Goal: Task Accomplishment & Management: Complete application form

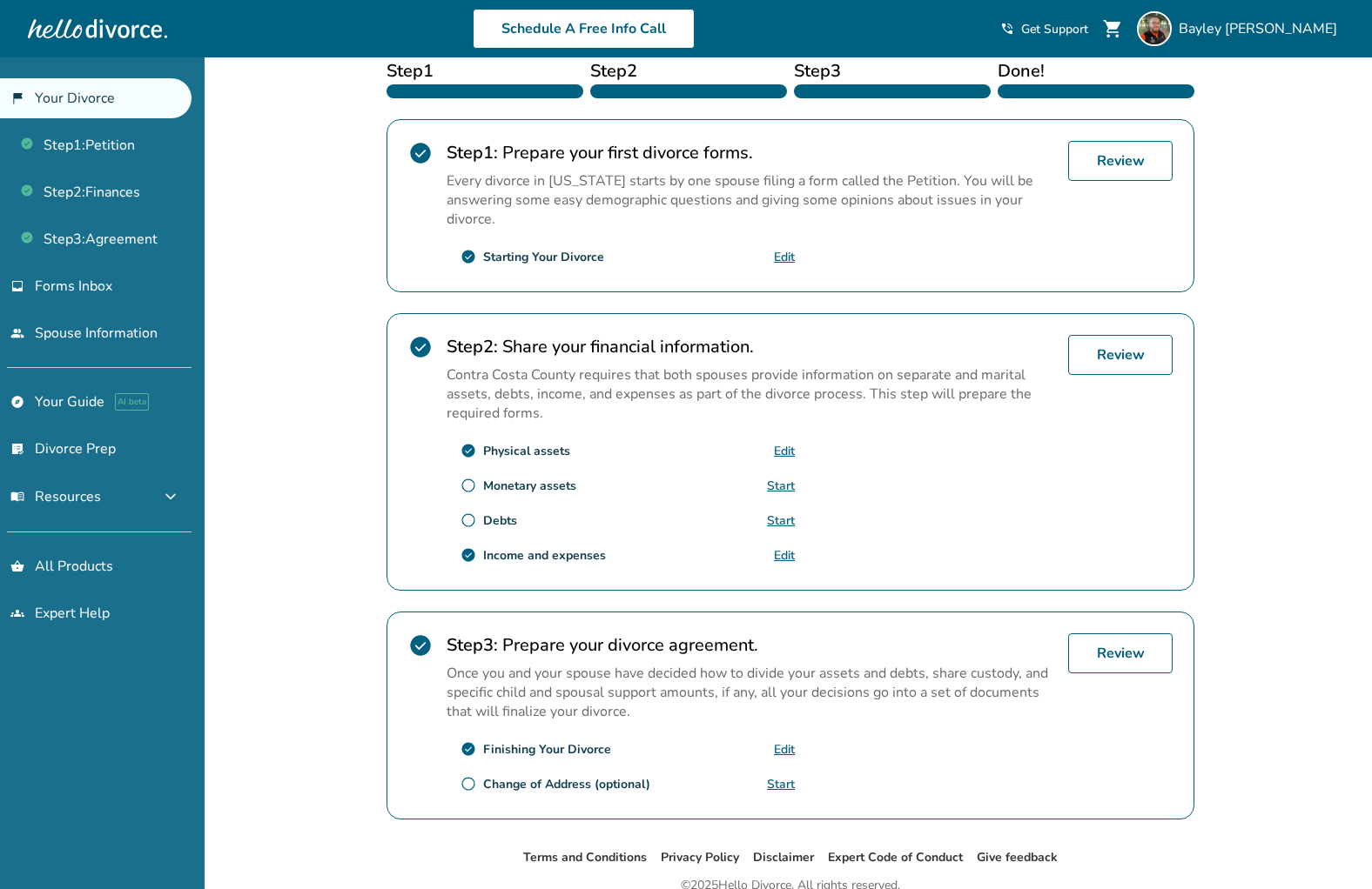
scroll to position [375, 0]
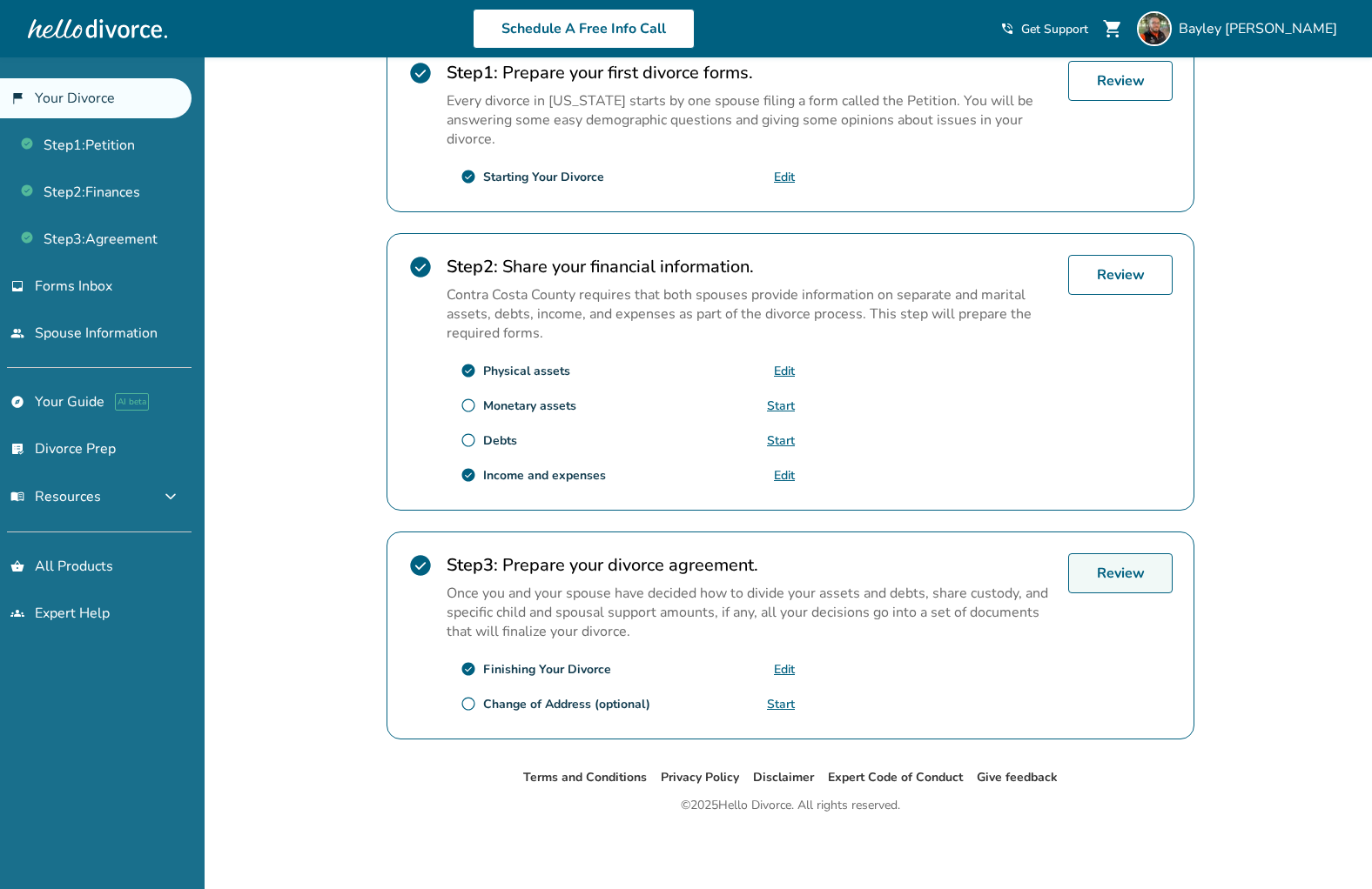
click at [1146, 562] on link "Review" at bounding box center [1120, 573] width 105 height 40
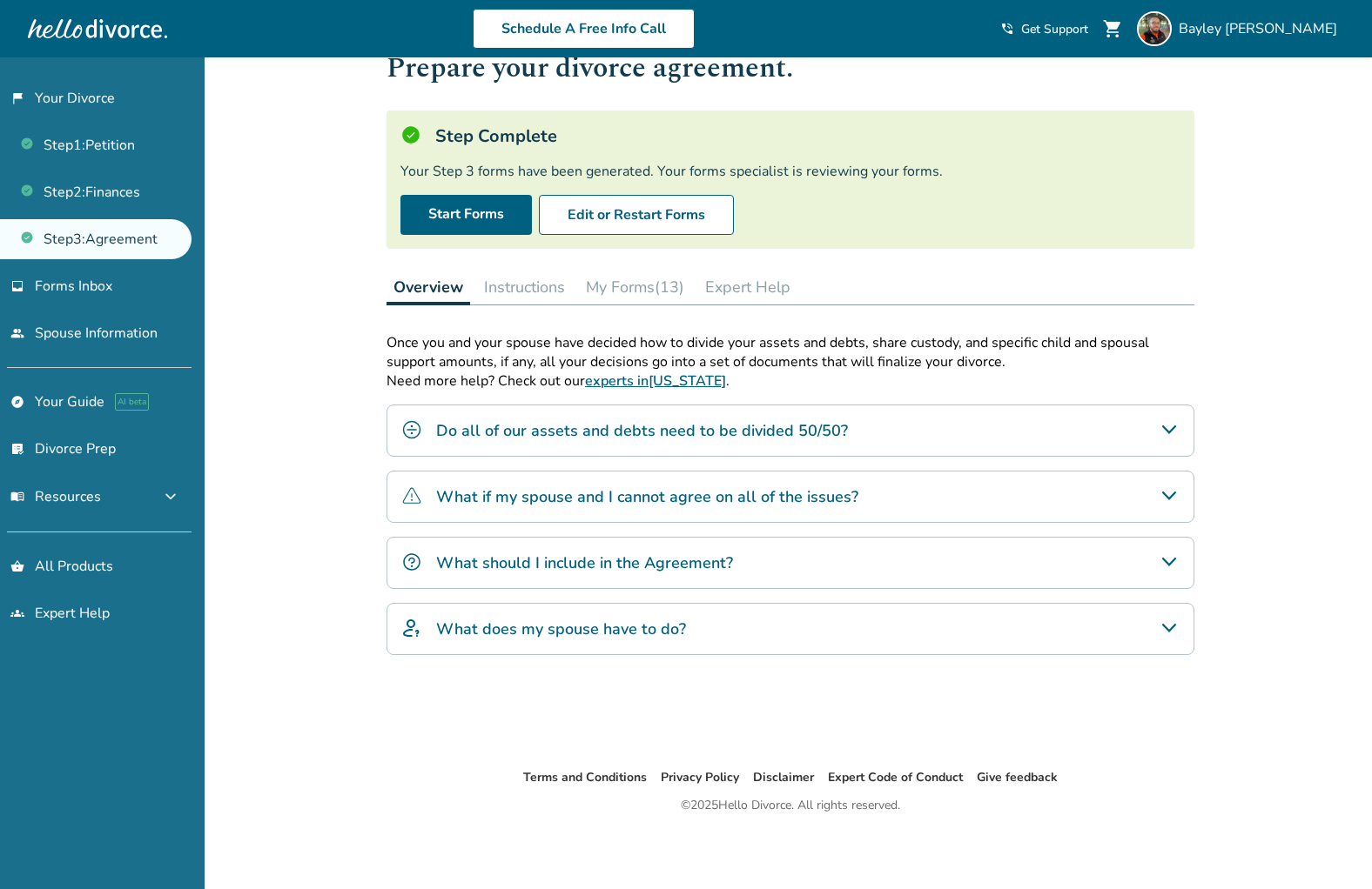
click at [666, 284] on button "My Forms (13)" at bounding box center [635, 287] width 112 height 35
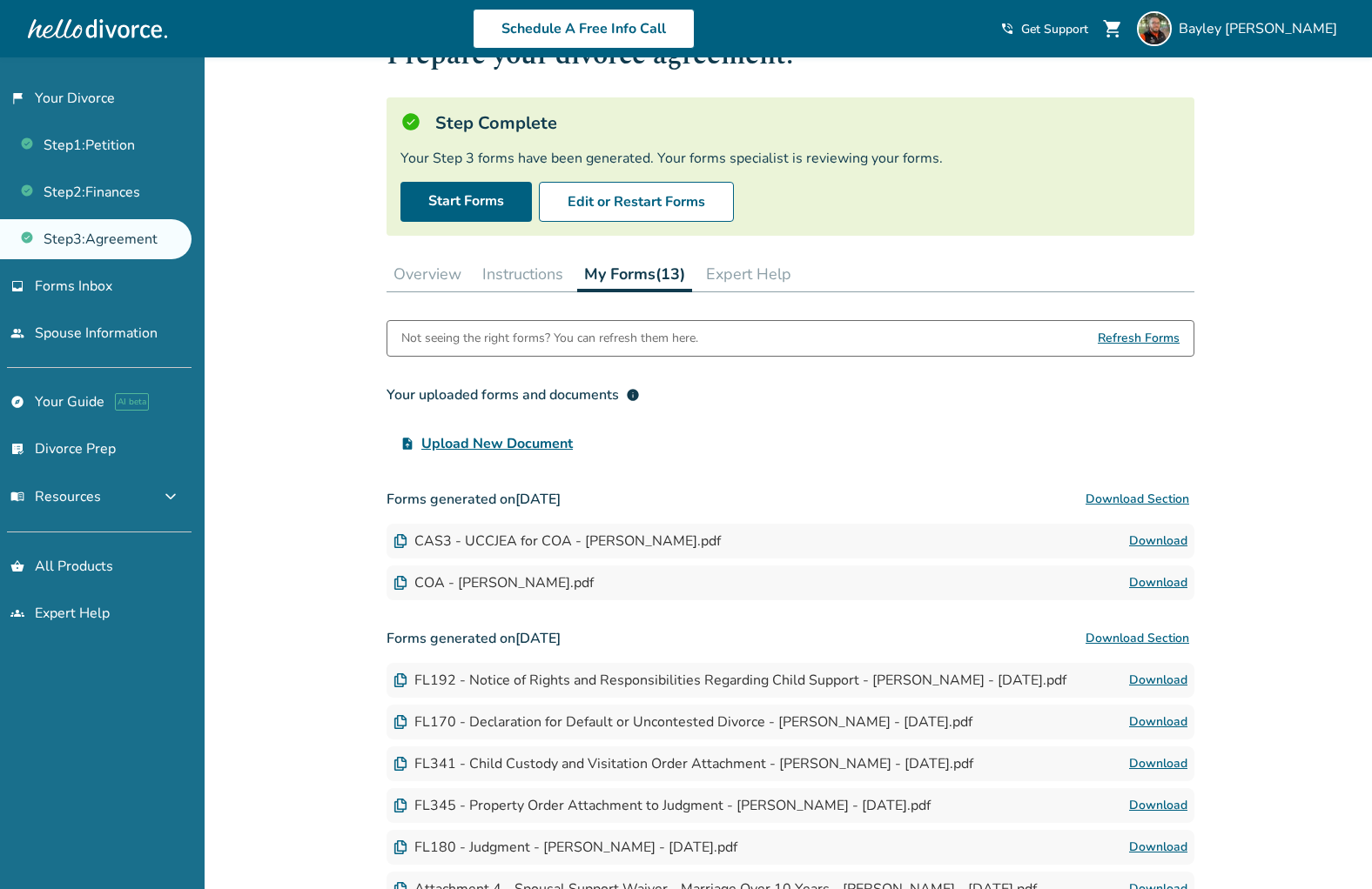
scroll to position [110, 0]
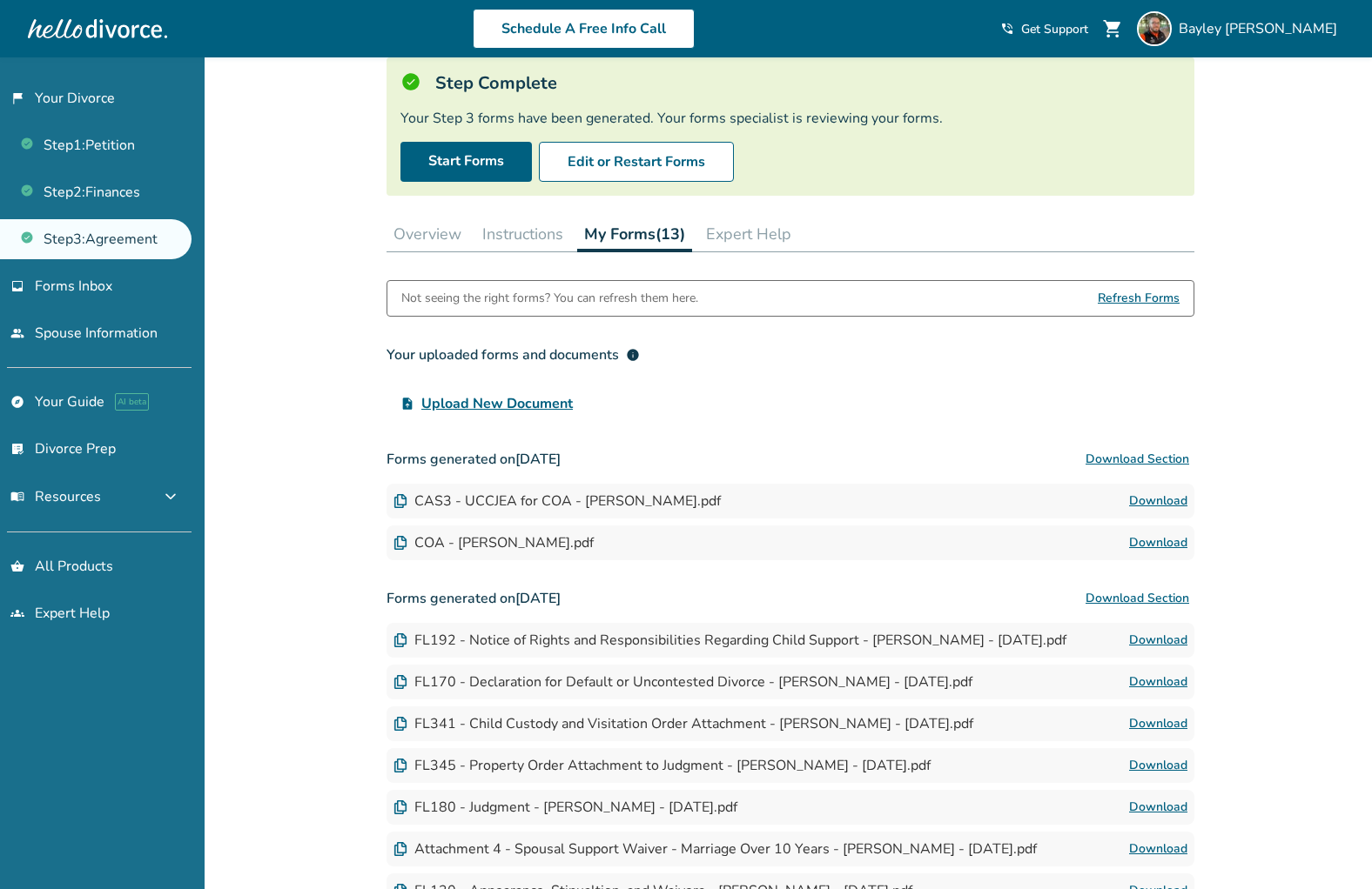
click at [402, 682] on img at bounding box center [400, 681] width 14 height 14
click at [529, 678] on div "FL170 - Declaration for Default or Uncontested Divorce - [PERSON_NAME] - [DATE]…" at bounding box center [682, 681] width 579 height 19
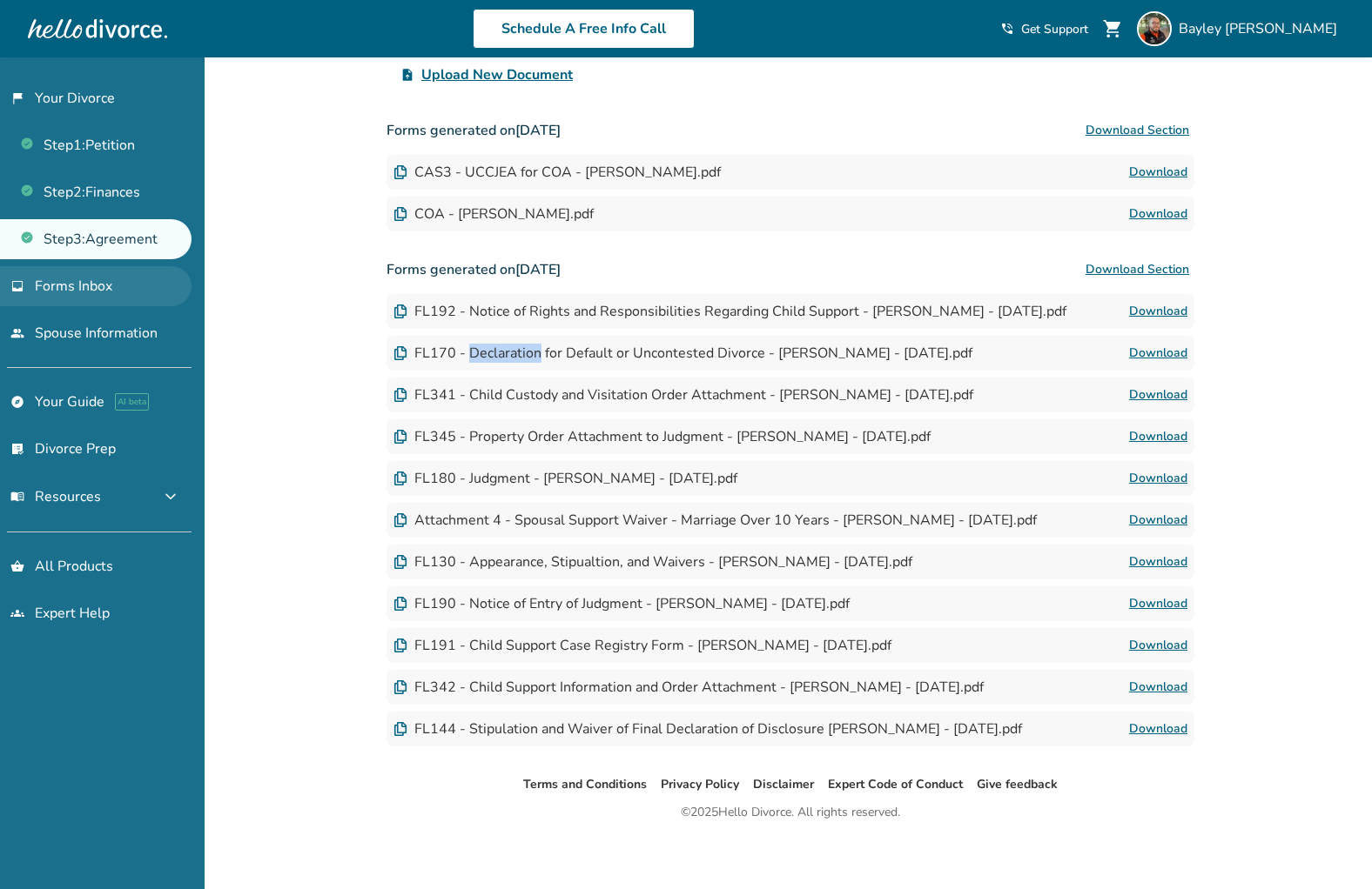
click at [58, 277] on span "Forms Inbox" at bounding box center [74, 286] width 78 height 19
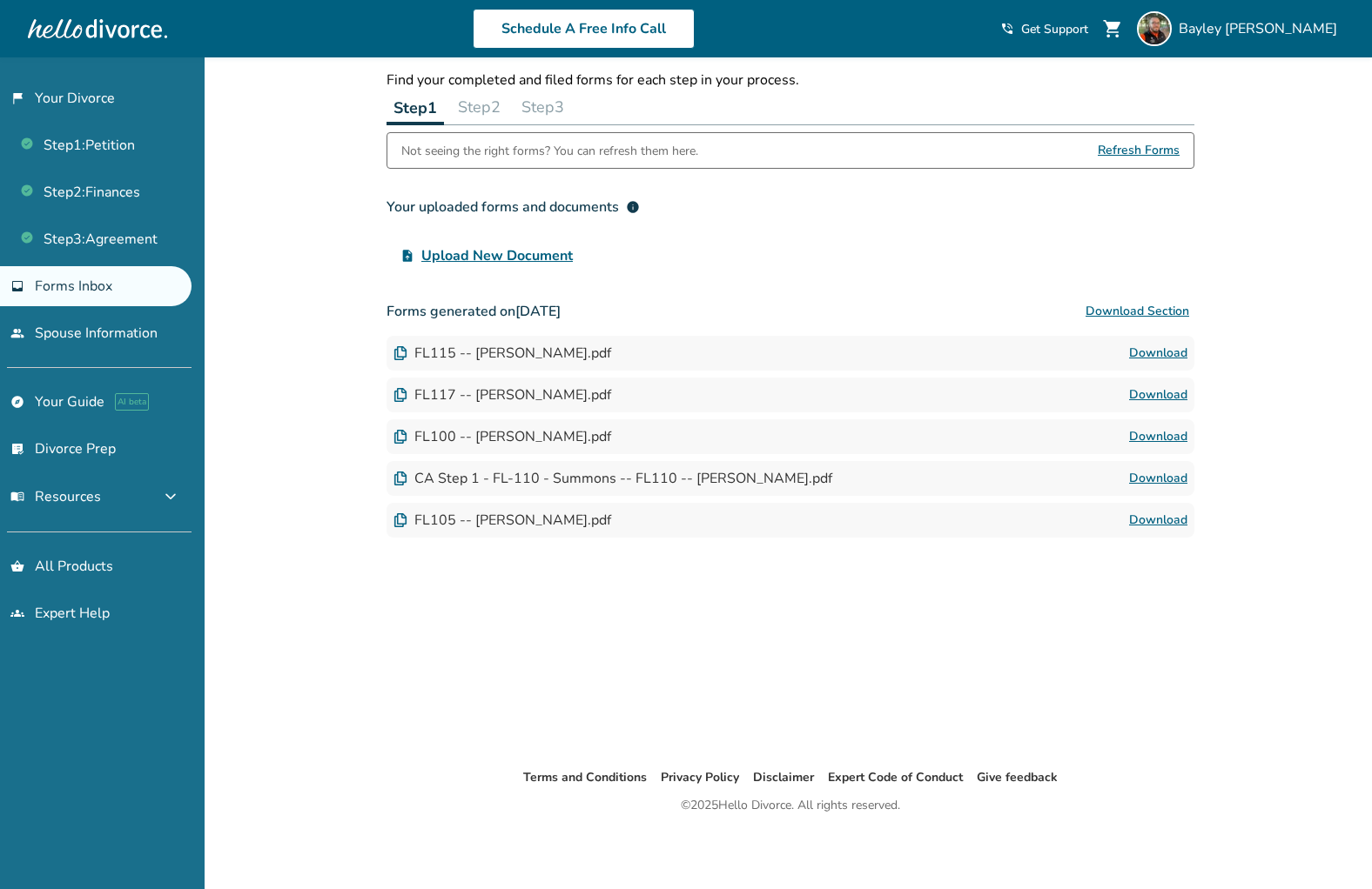
click at [544, 111] on button "Step 3" at bounding box center [542, 106] width 57 height 35
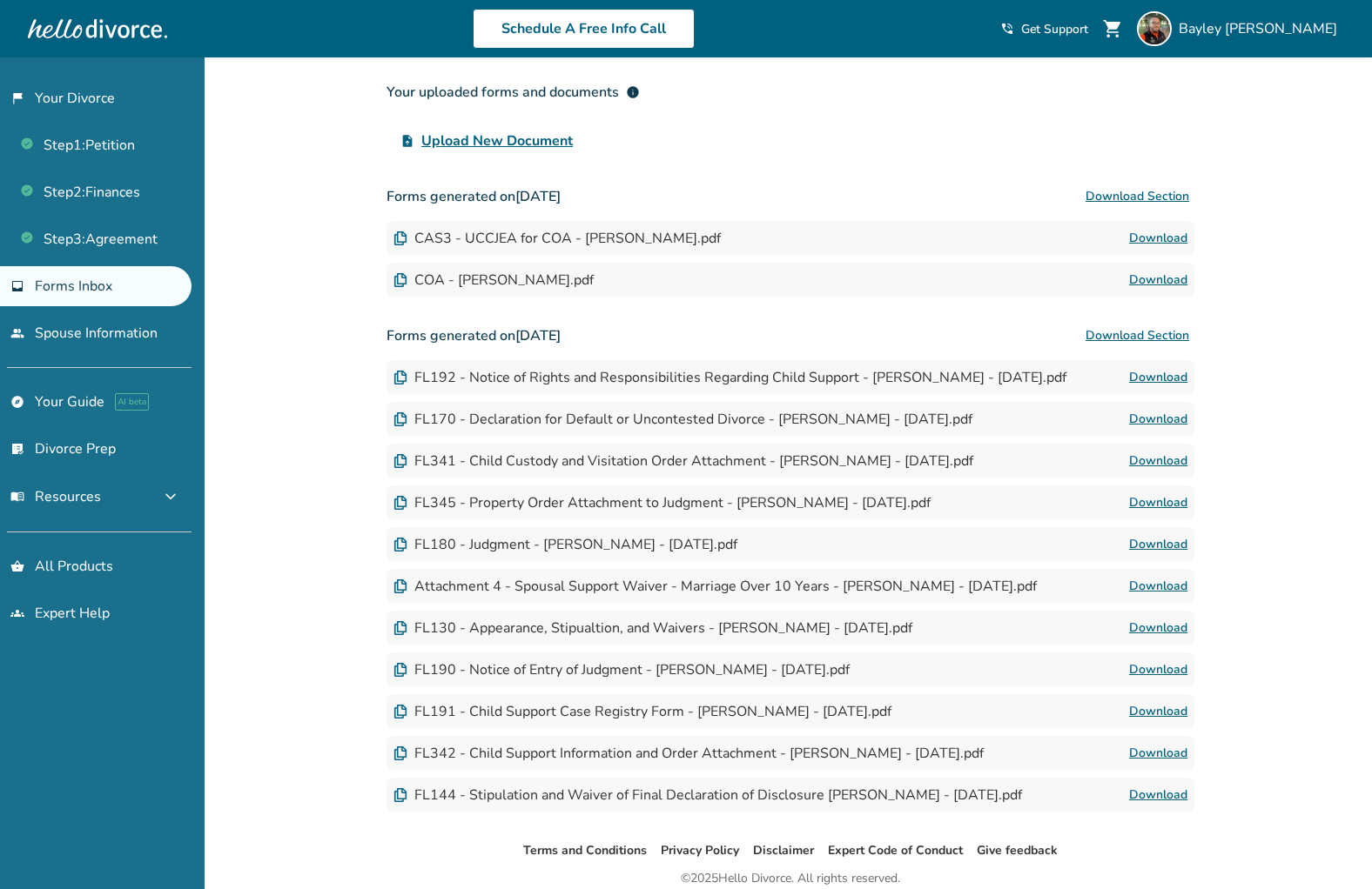
scroll to position [245, 0]
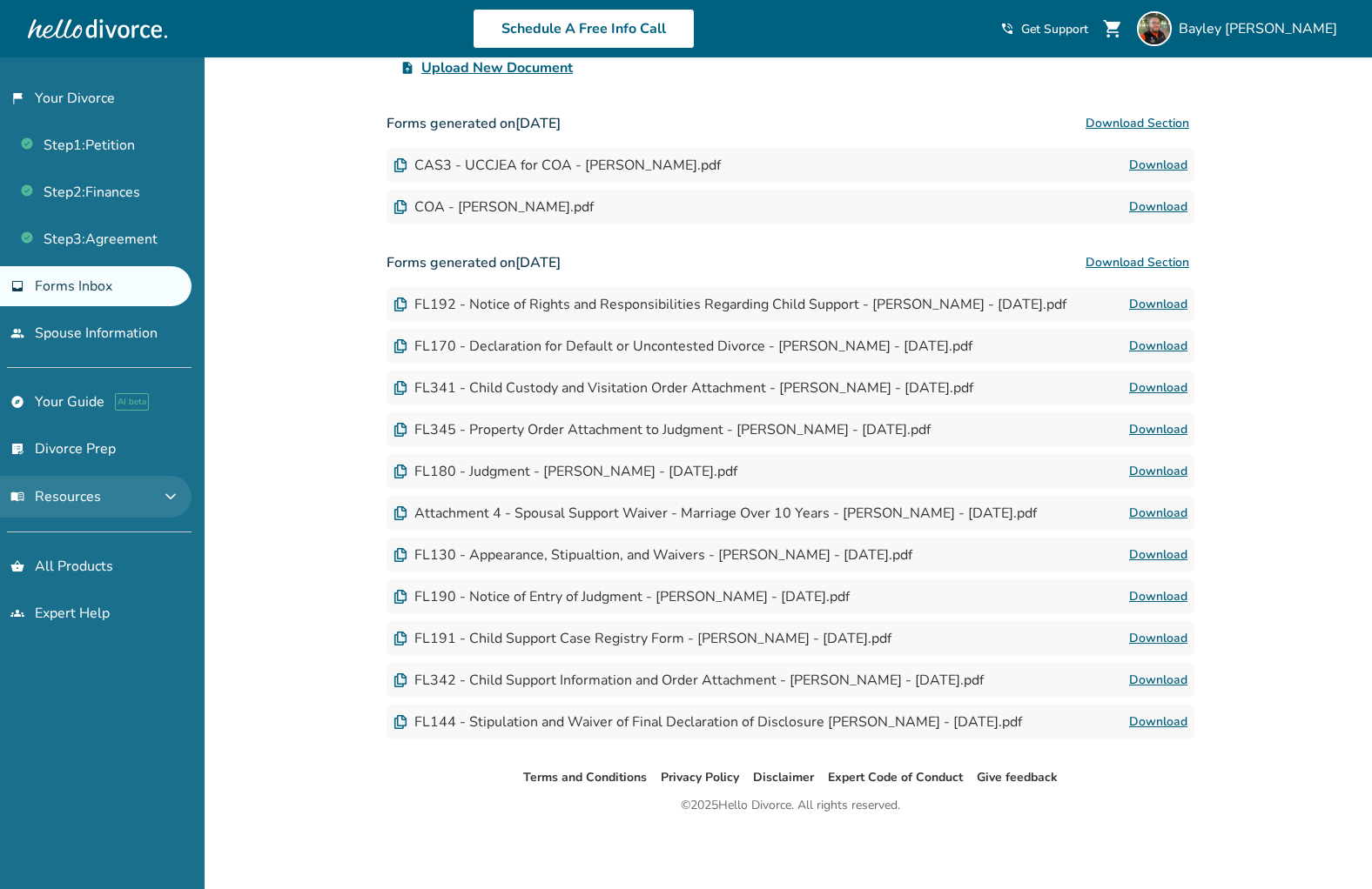
click at [66, 498] on span "menu_book Resources" at bounding box center [56, 496] width 90 height 19
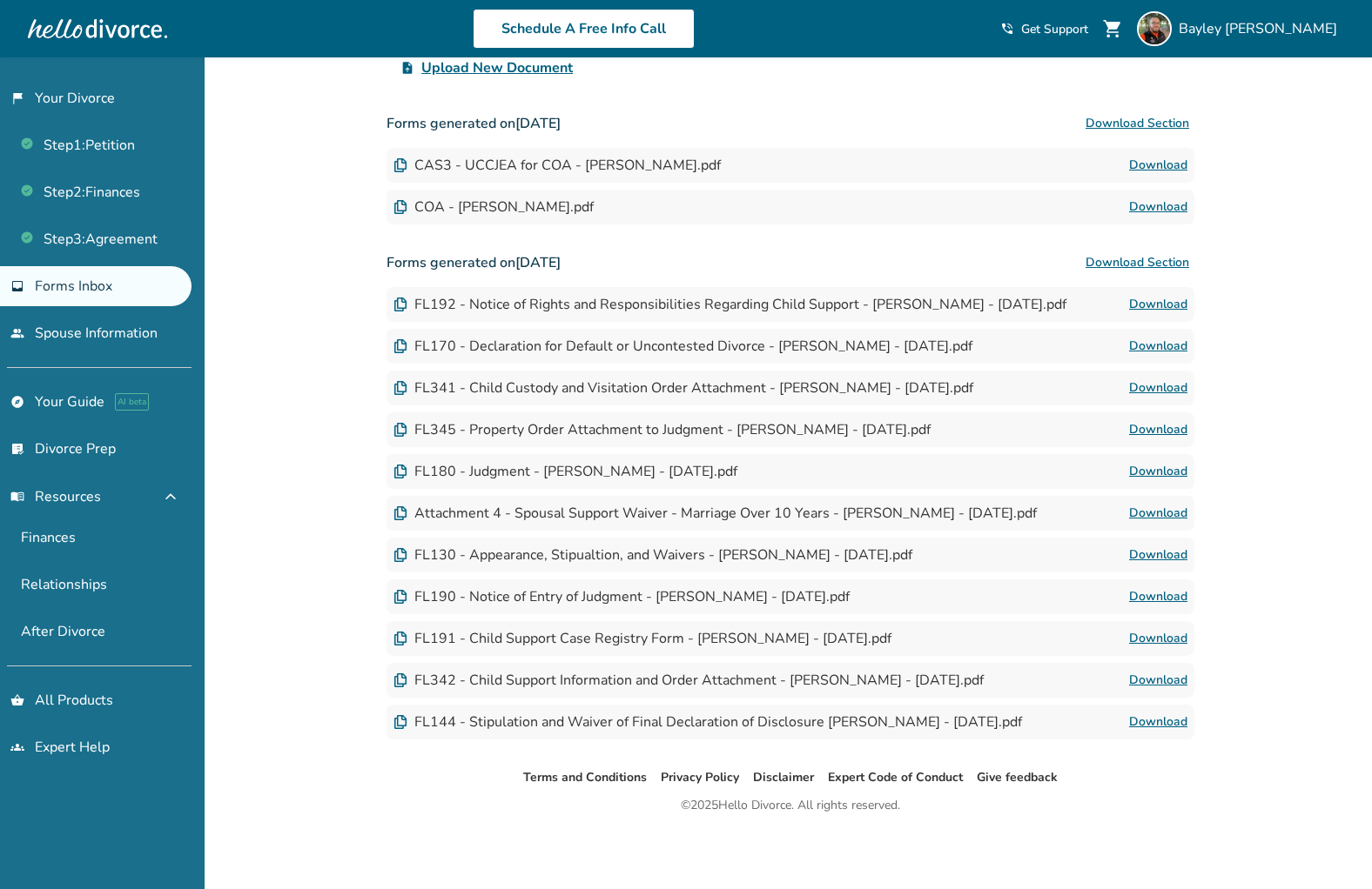
click at [1158, 353] on link "Download" at bounding box center [1158, 346] width 59 height 21
click at [55, 94] on link "flag_2 Your Divorce" at bounding box center [96, 98] width 191 height 40
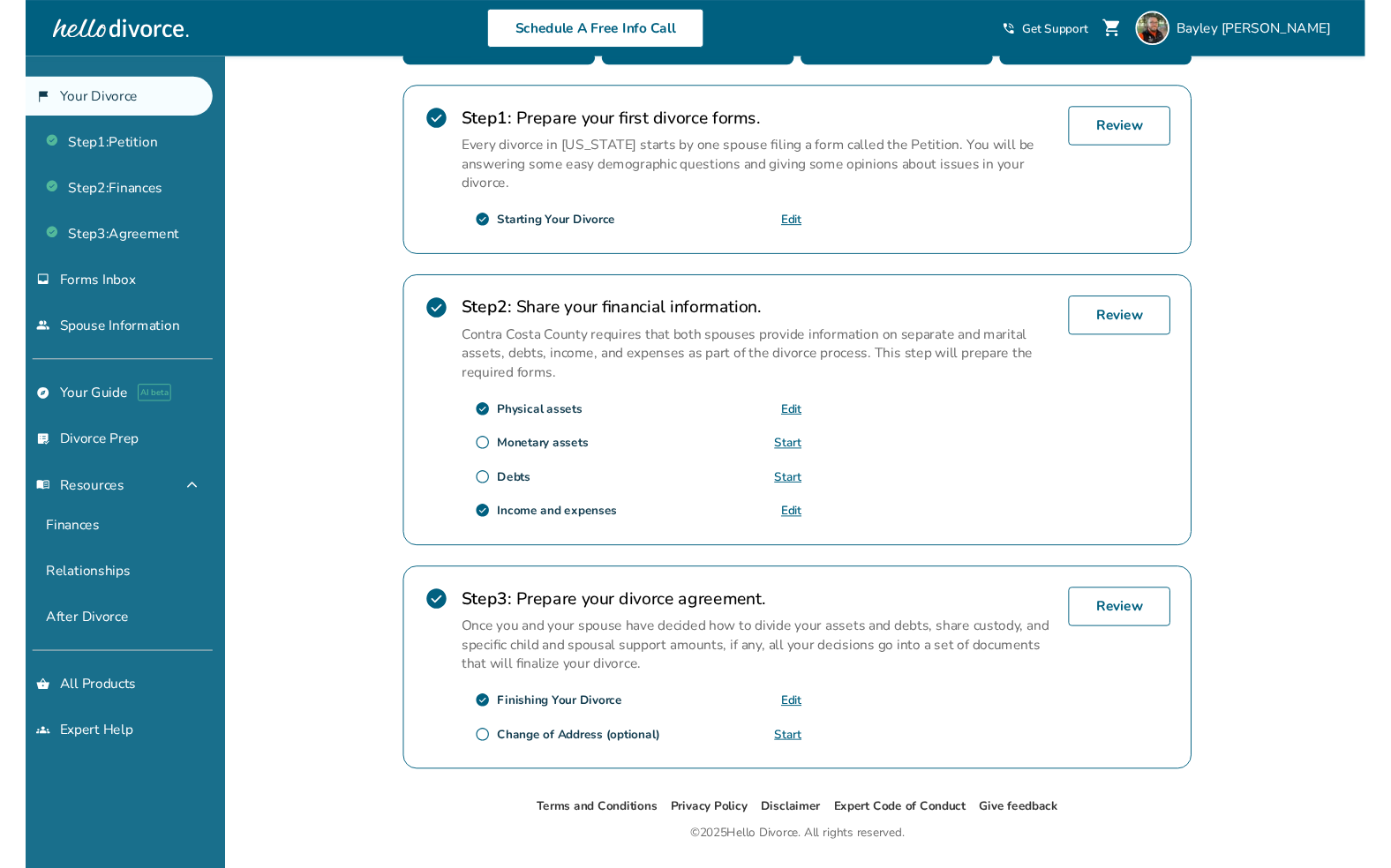
scroll to position [380, 0]
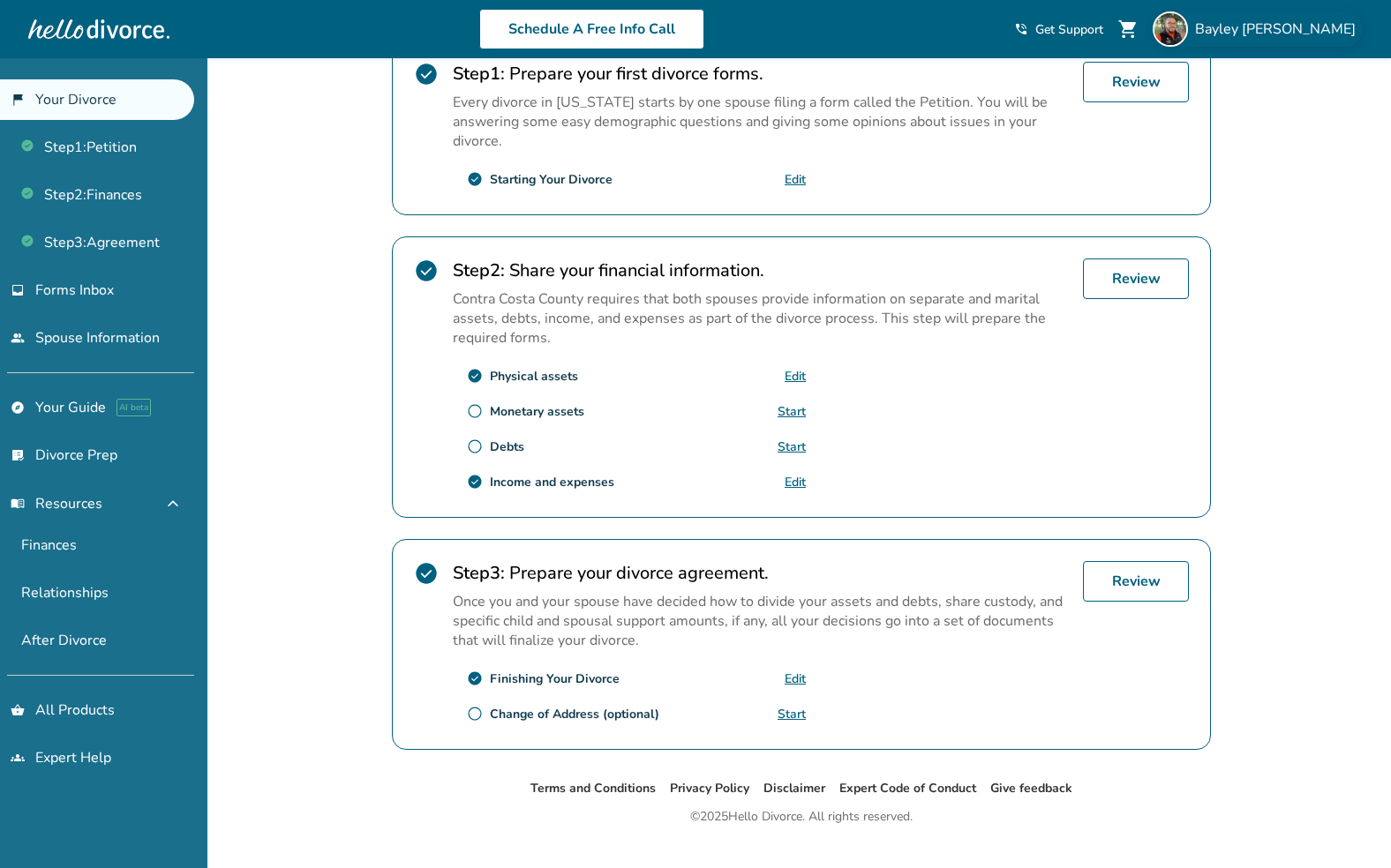
click at [1296, 14] on div "[PERSON_NAME]" at bounding box center [1256, 29] width 210 height 36
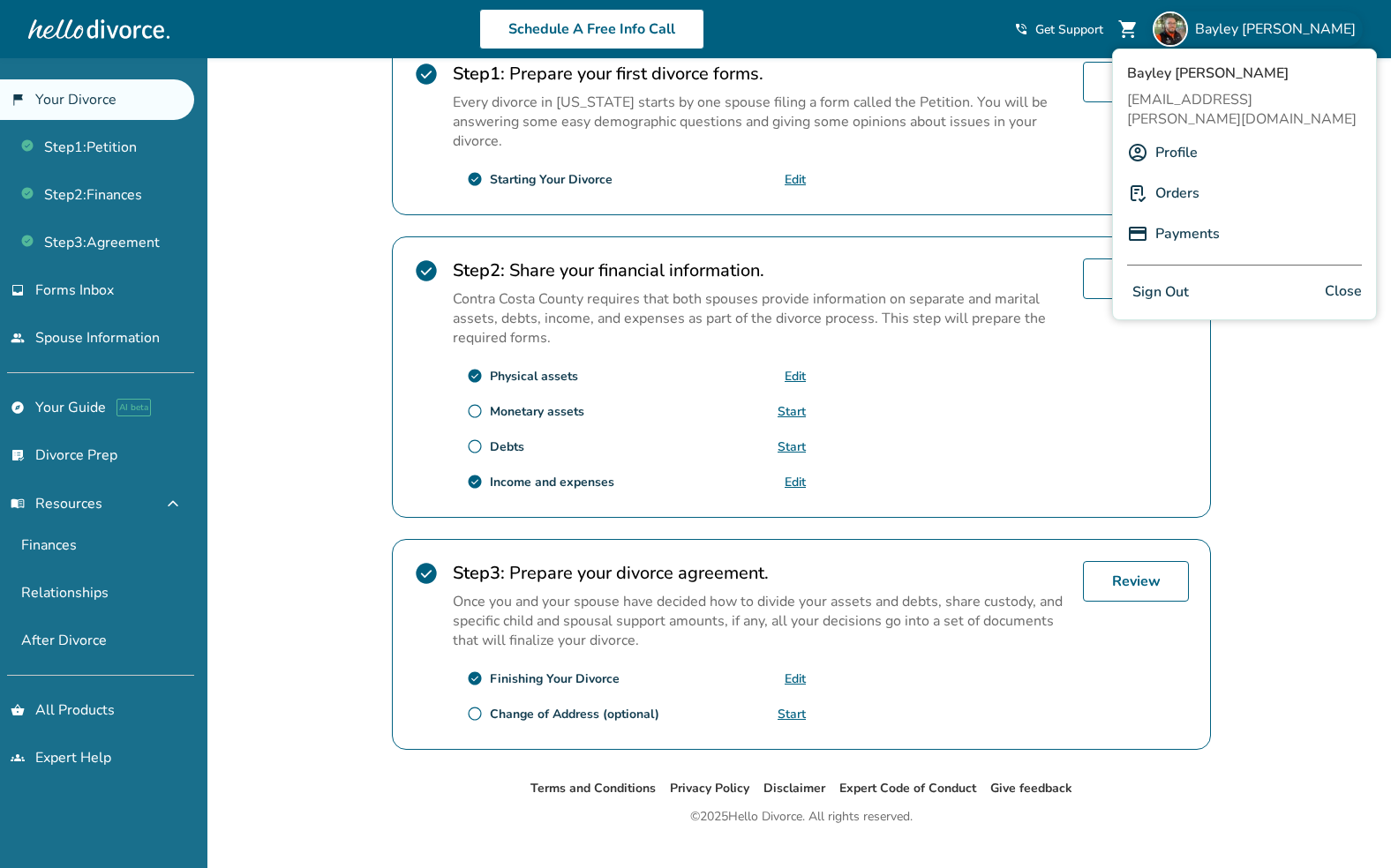
click at [1166, 135] on link "Profile" at bounding box center [1176, 152] width 42 height 34
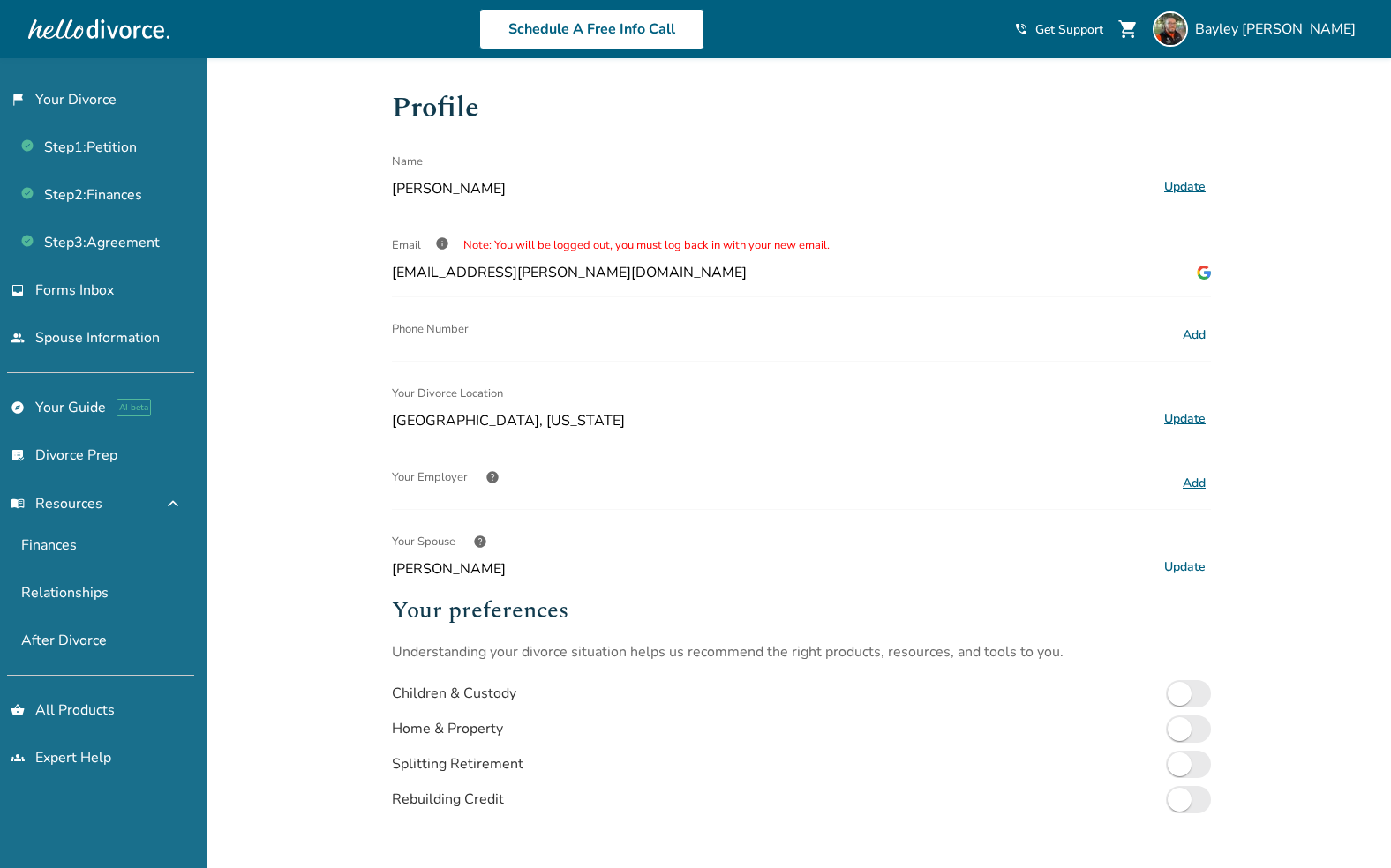
click at [1195, 178] on button "Update" at bounding box center [1184, 187] width 52 height 23
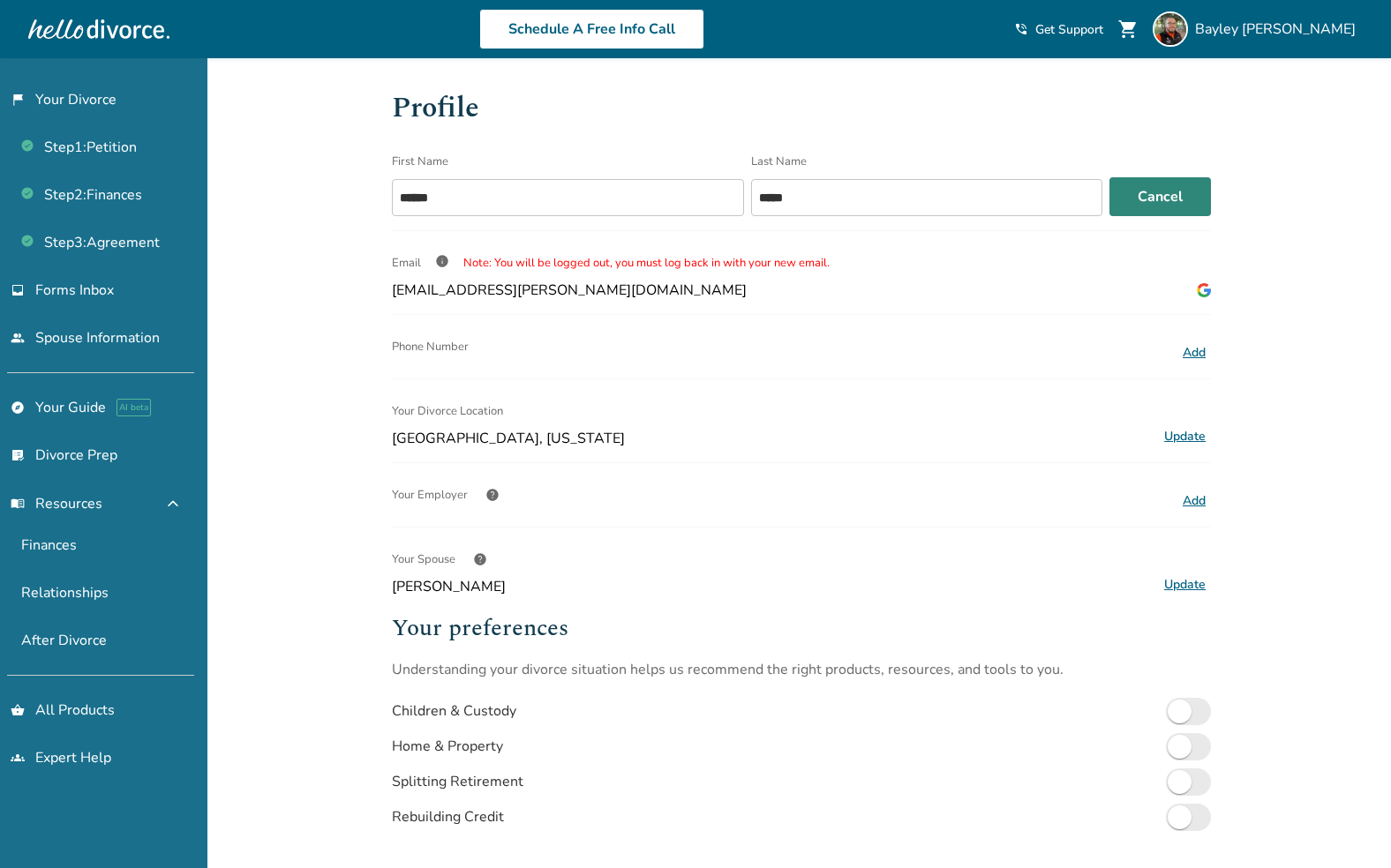
click at [1181, 209] on button "Cancel" at bounding box center [1159, 197] width 102 height 38
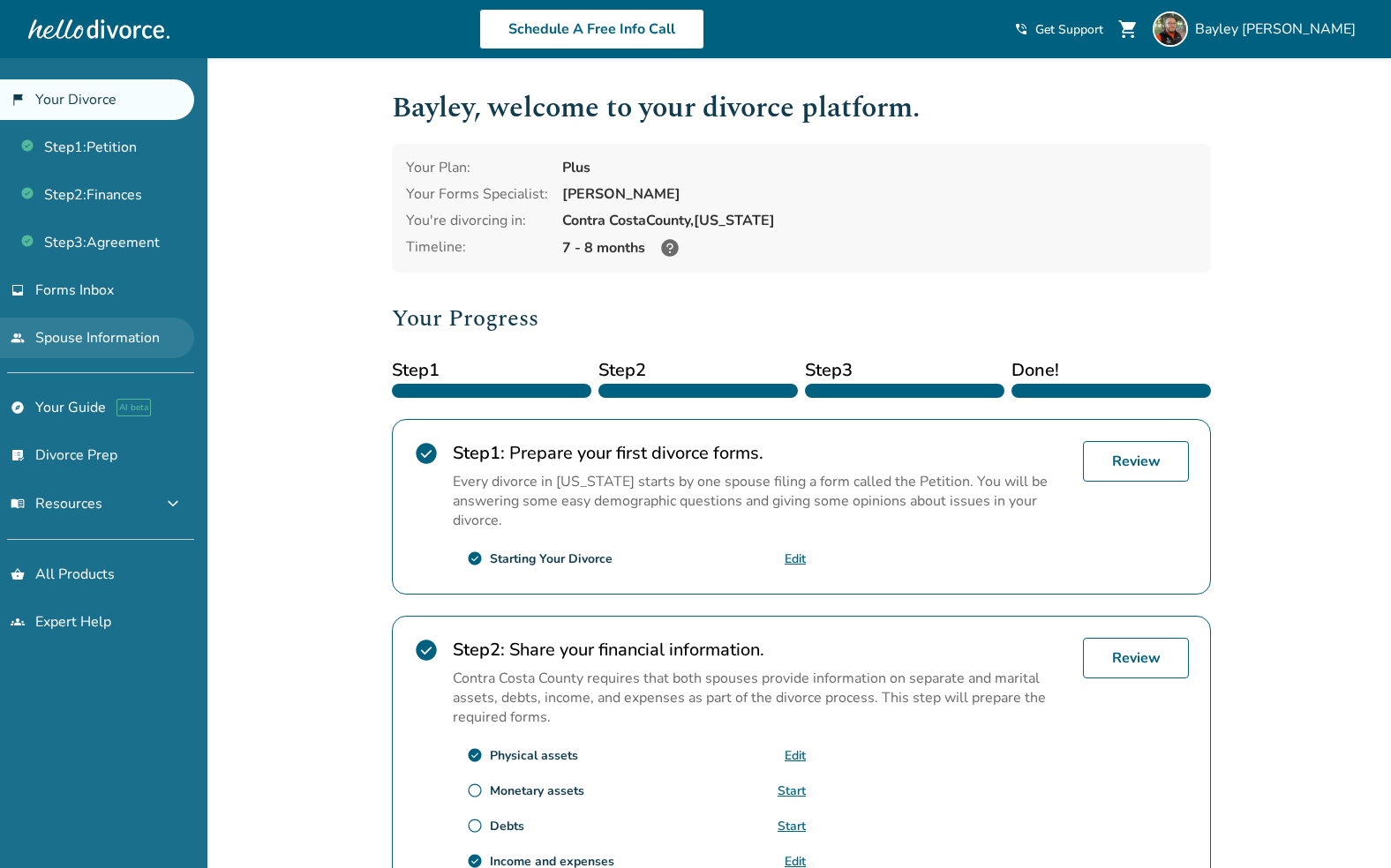
click at [106, 342] on link "people Spouse Information" at bounding box center [97, 338] width 194 height 40
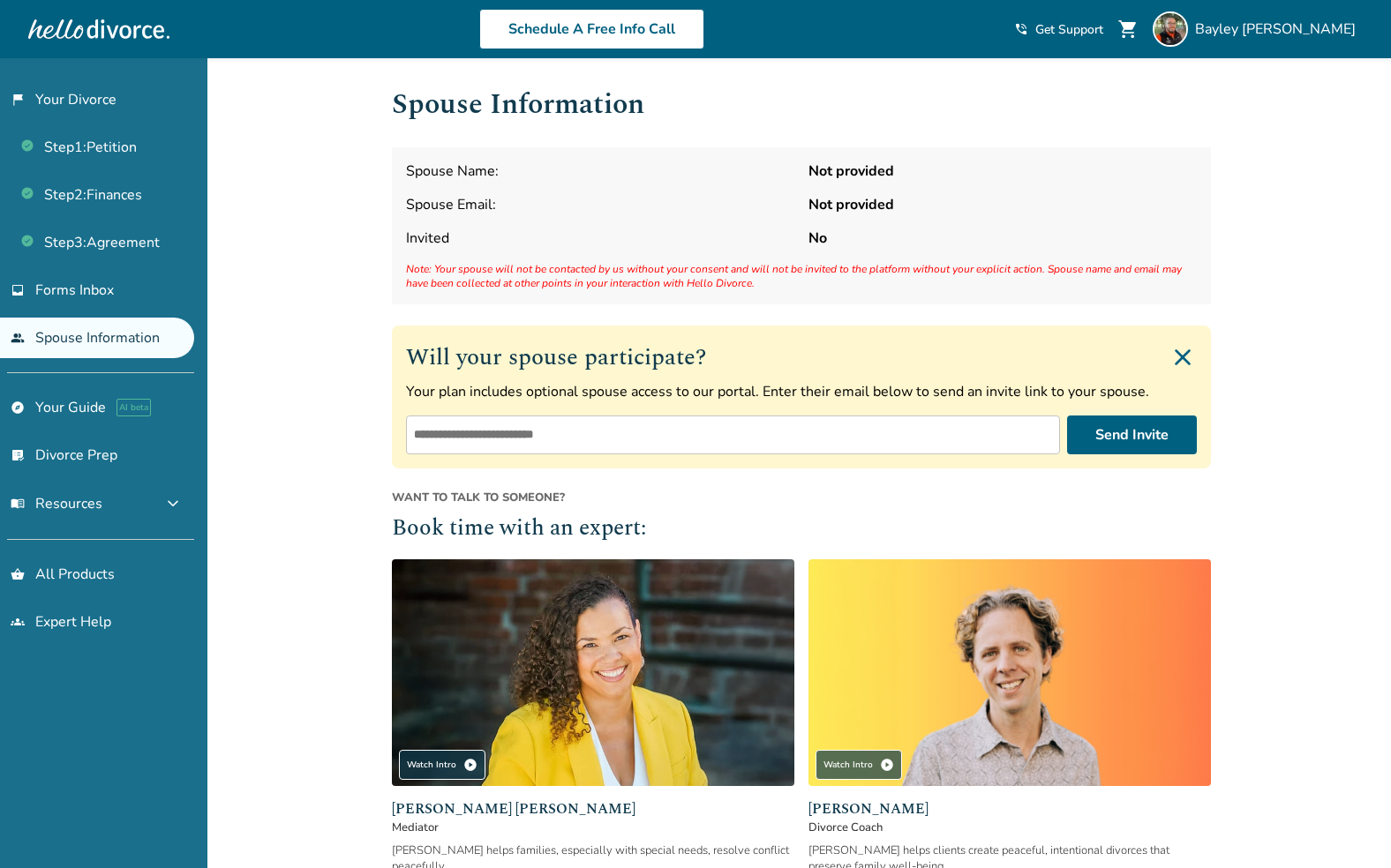
scroll to position [173, 0]
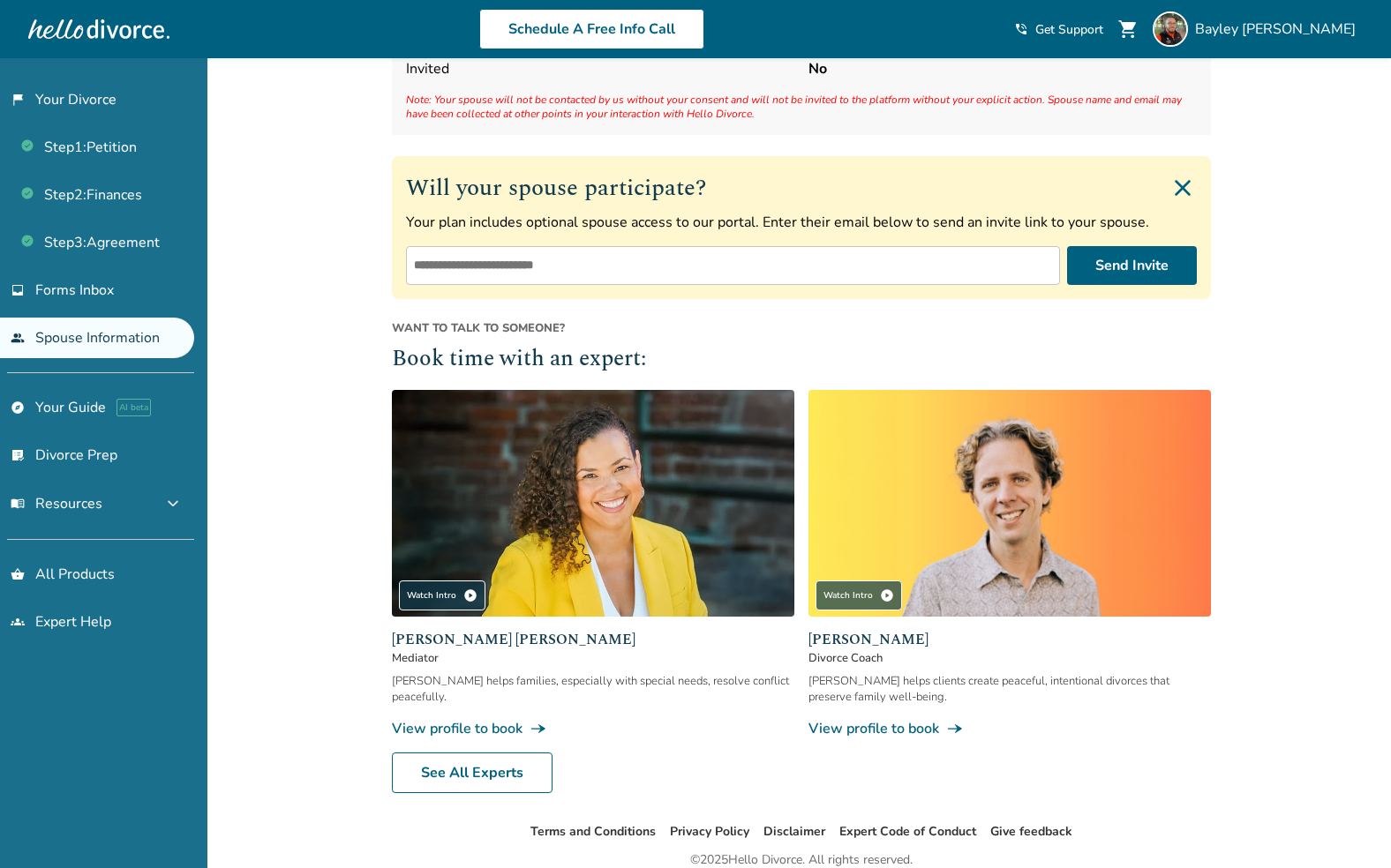
click at [768, 259] on input "email" at bounding box center [733, 265] width 653 height 38
type input "**********"
click at [1139, 272] on button "Send Invite" at bounding box center [1132, 265] width 130 height 38
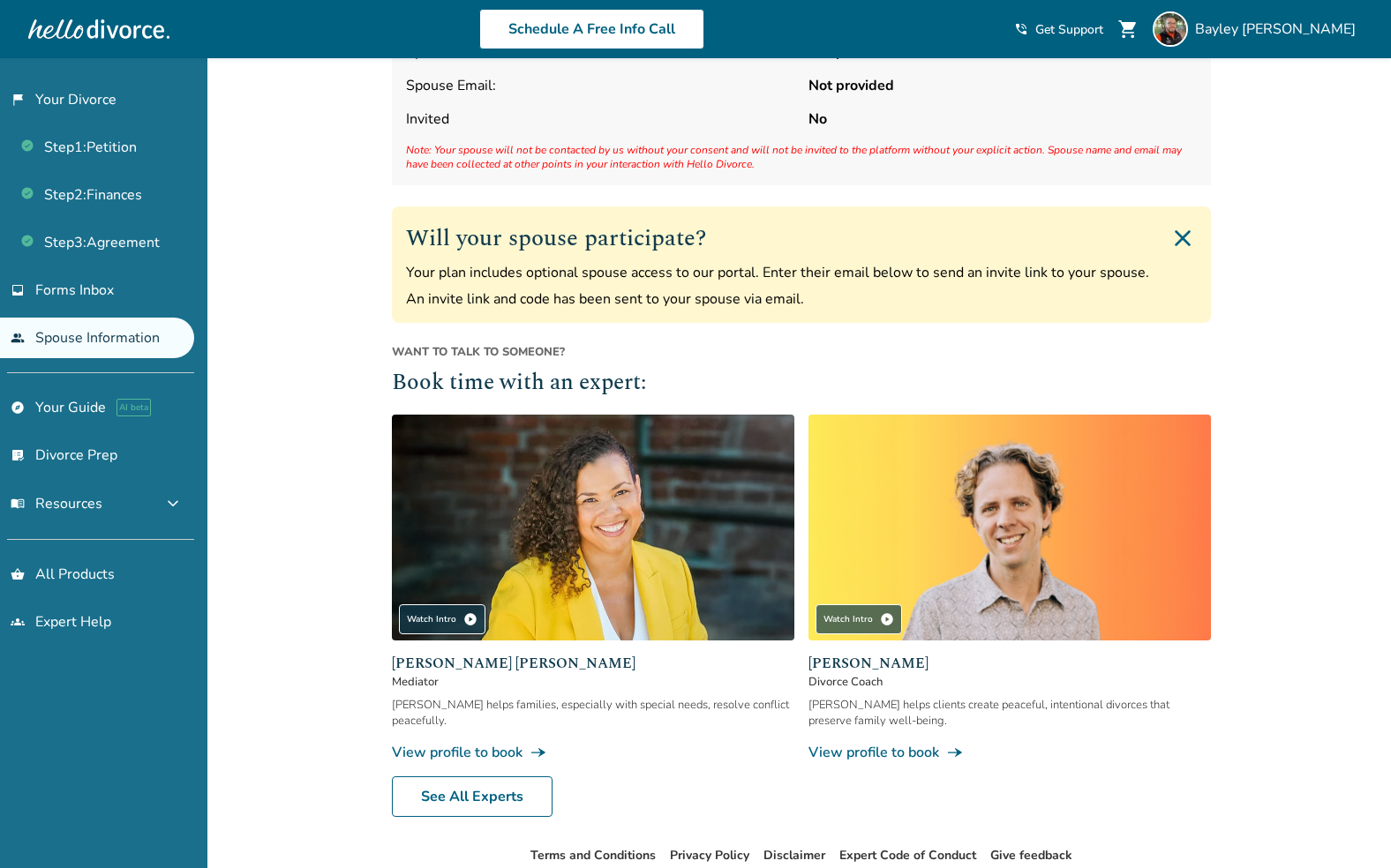
scroll to position [0, 0]
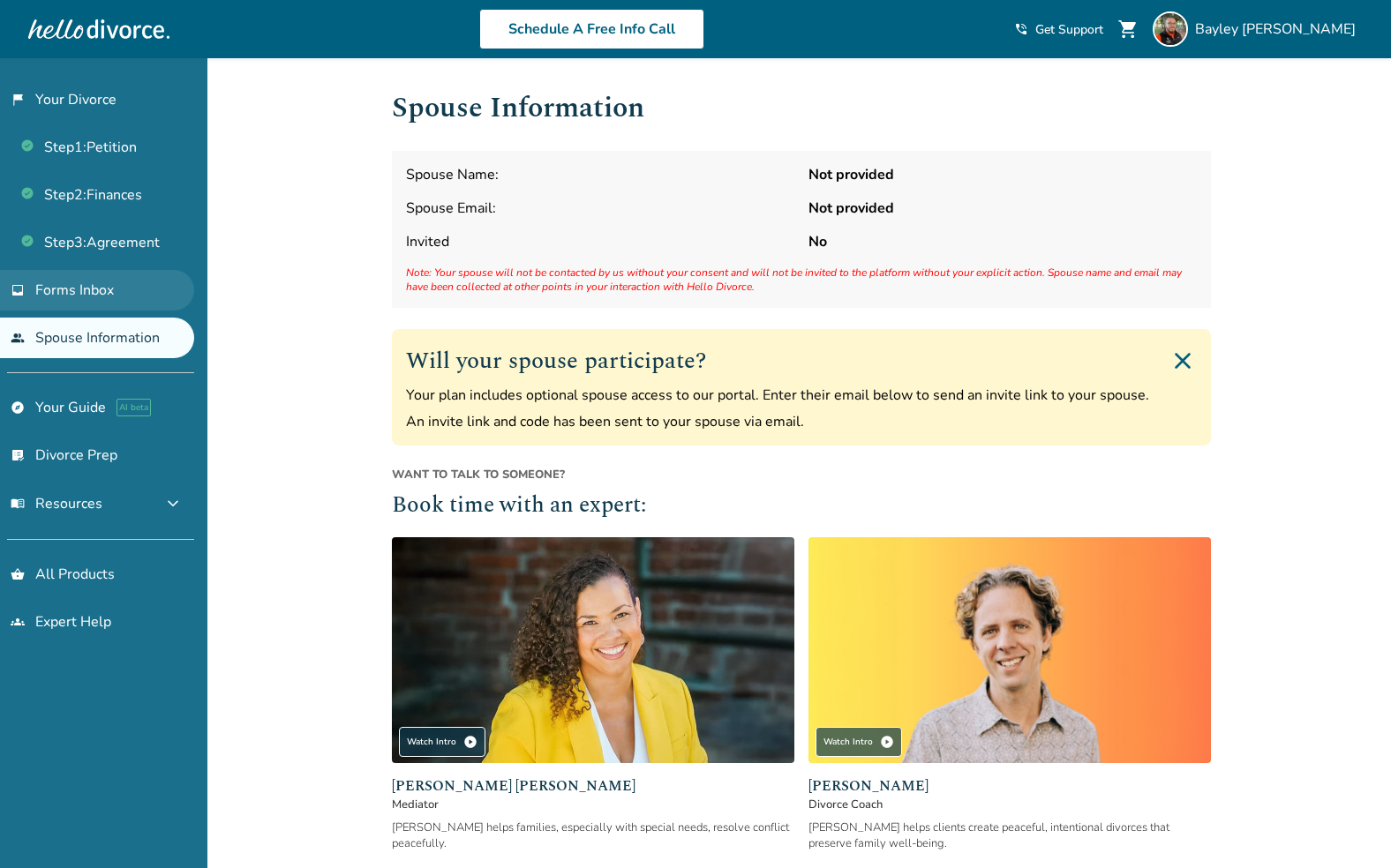
click at [81, 292] on span "Forms Inbox" at bounding box center [75, 290] width 79 height 19
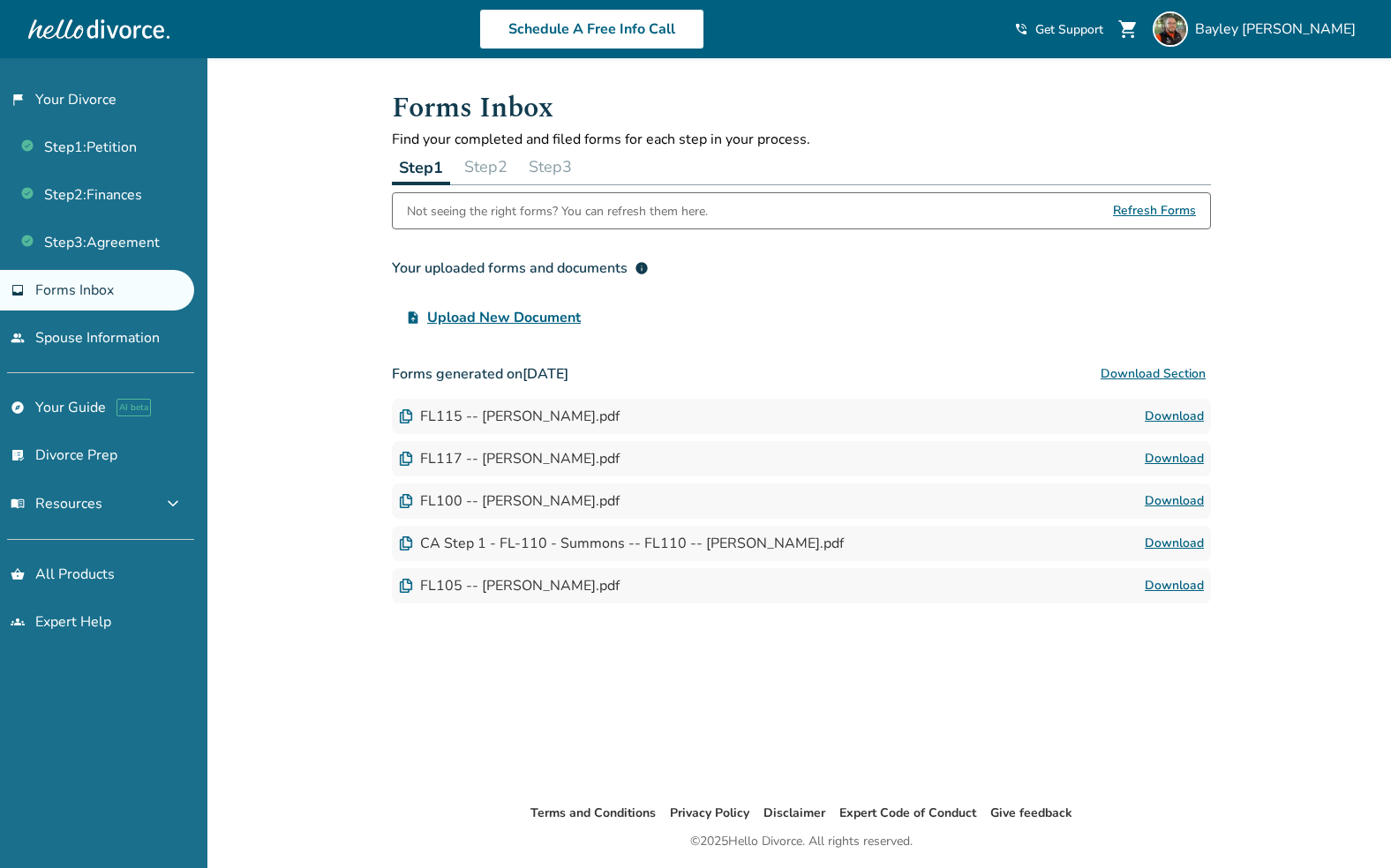
click at [576, 169] on button "Step 3" at bounding box center [550, 166] width 58 height 36
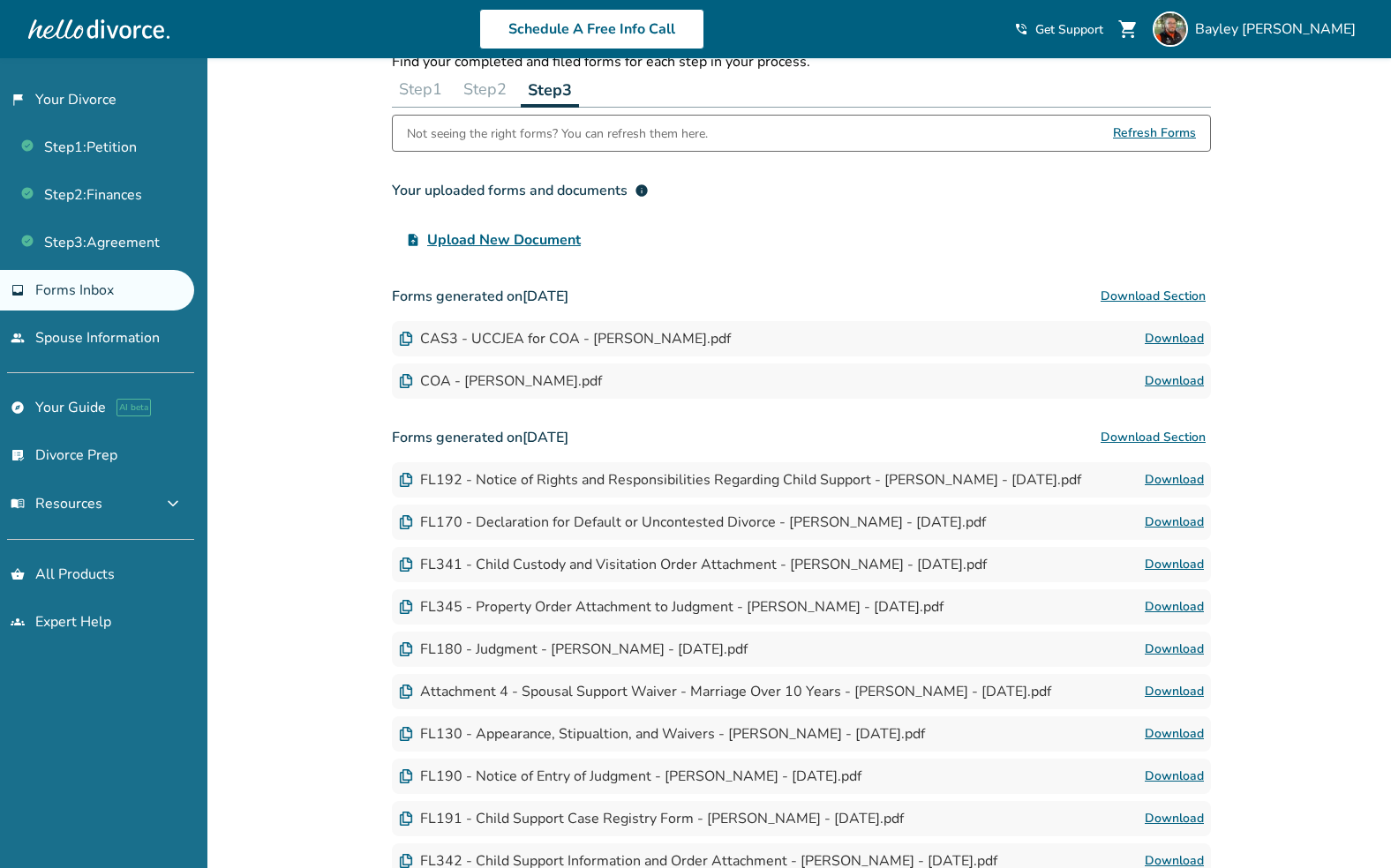
scroll to position [280, 0]
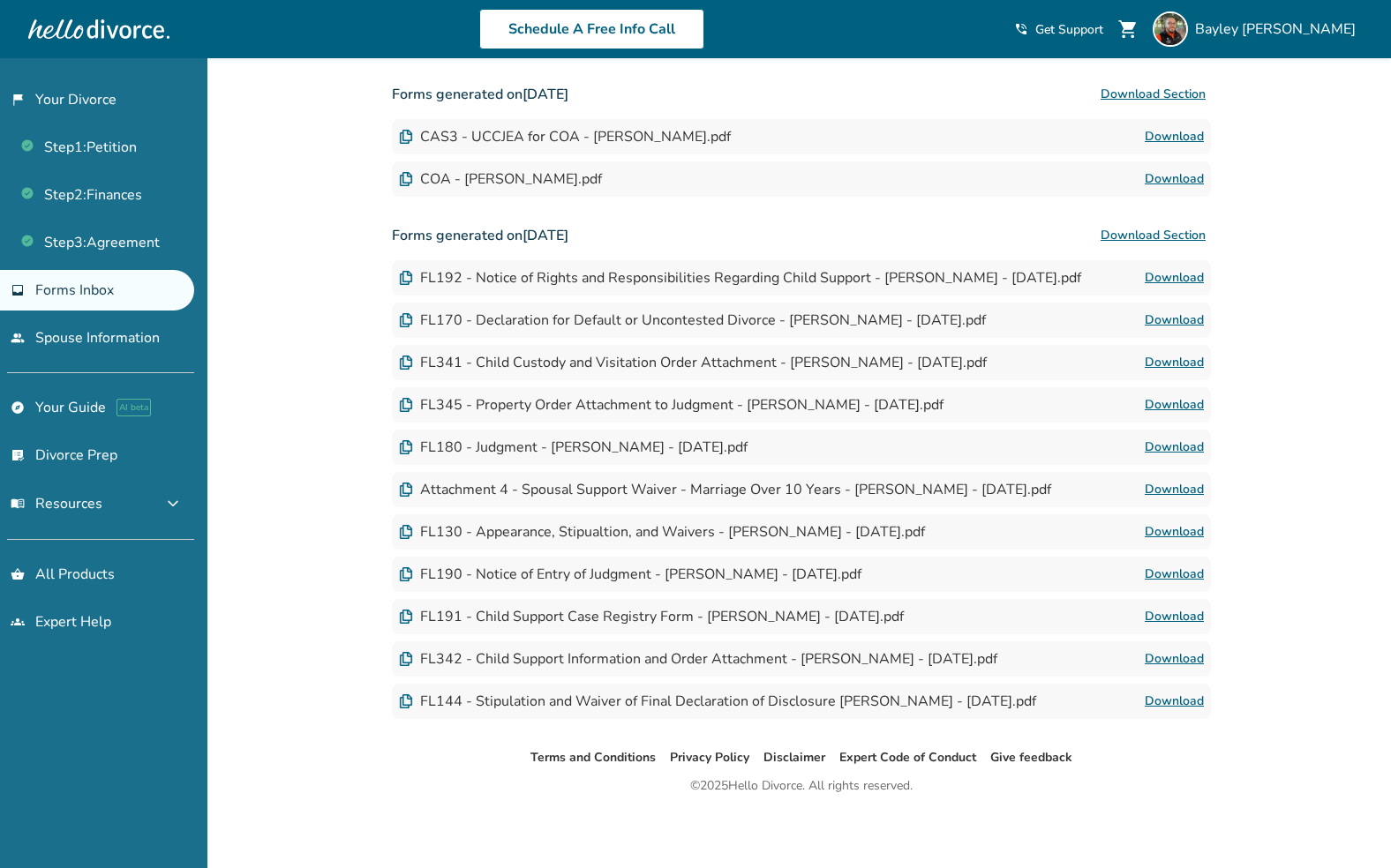
click at [1164, 320] on link "Download" at bounding box center [1174, 319] width 59 height 21
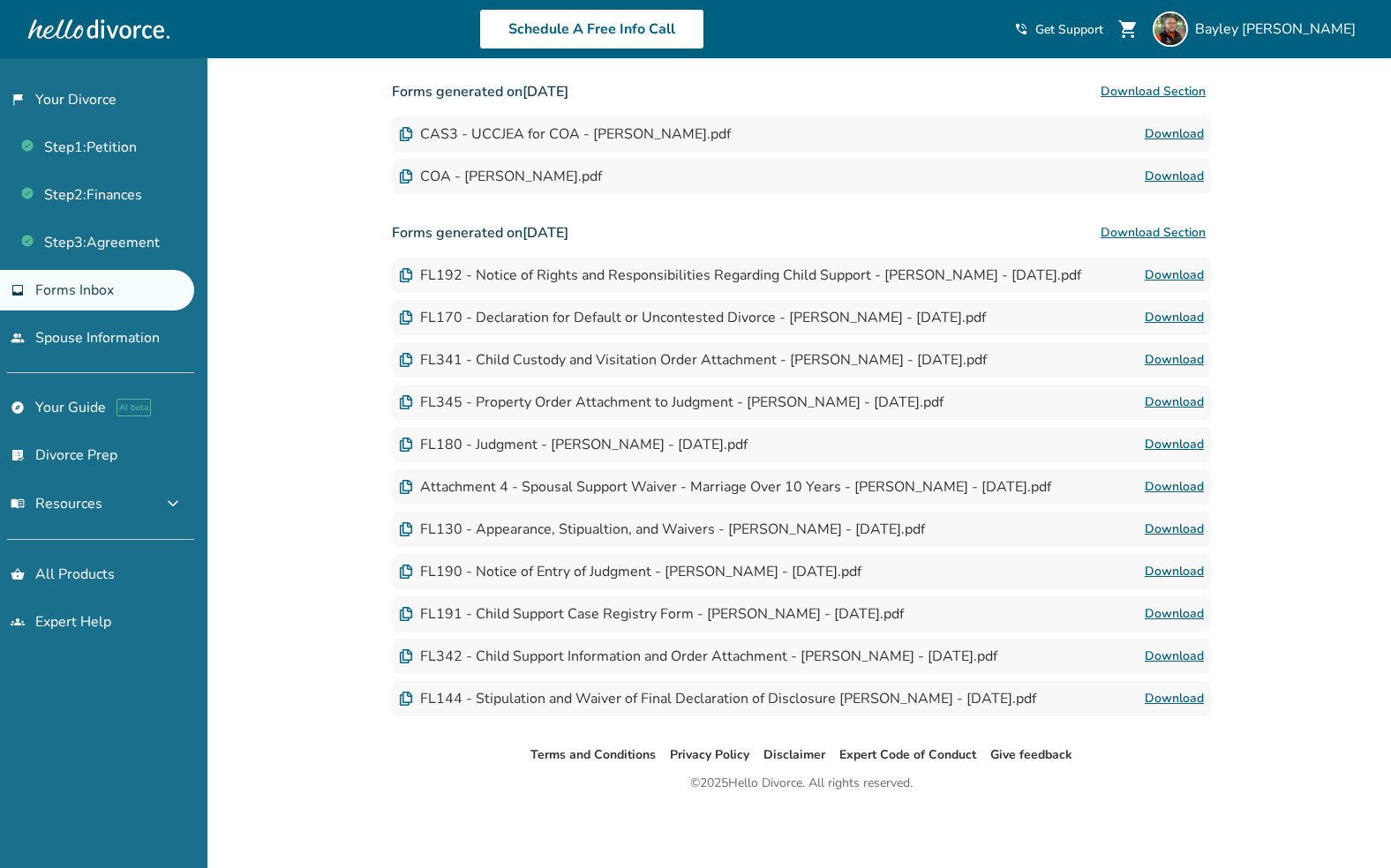
scroll to position [0, 0]
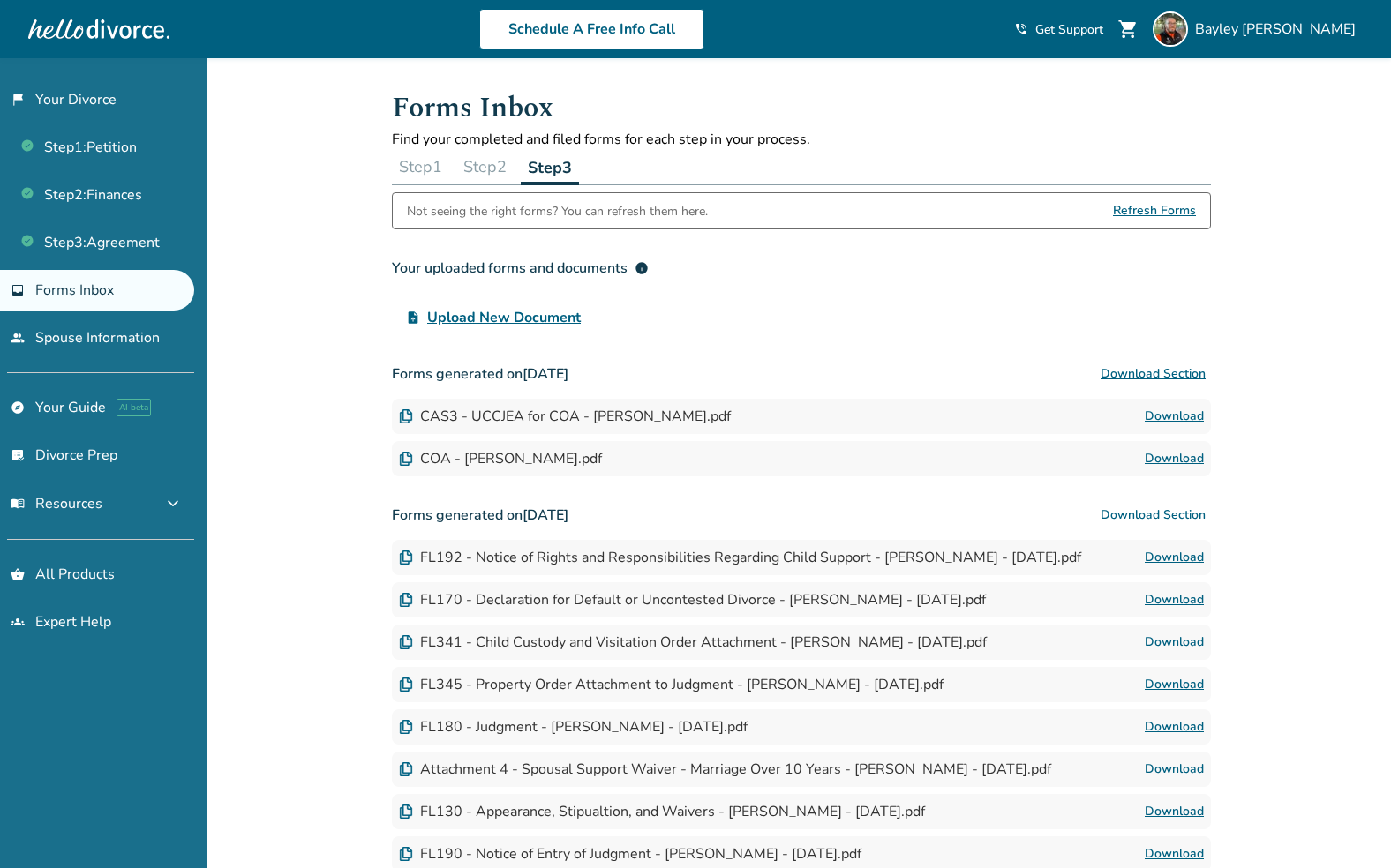
click at [1148, 205] on span "Refresh Forms" at bounding box center [1154, 210] width 83 height 36
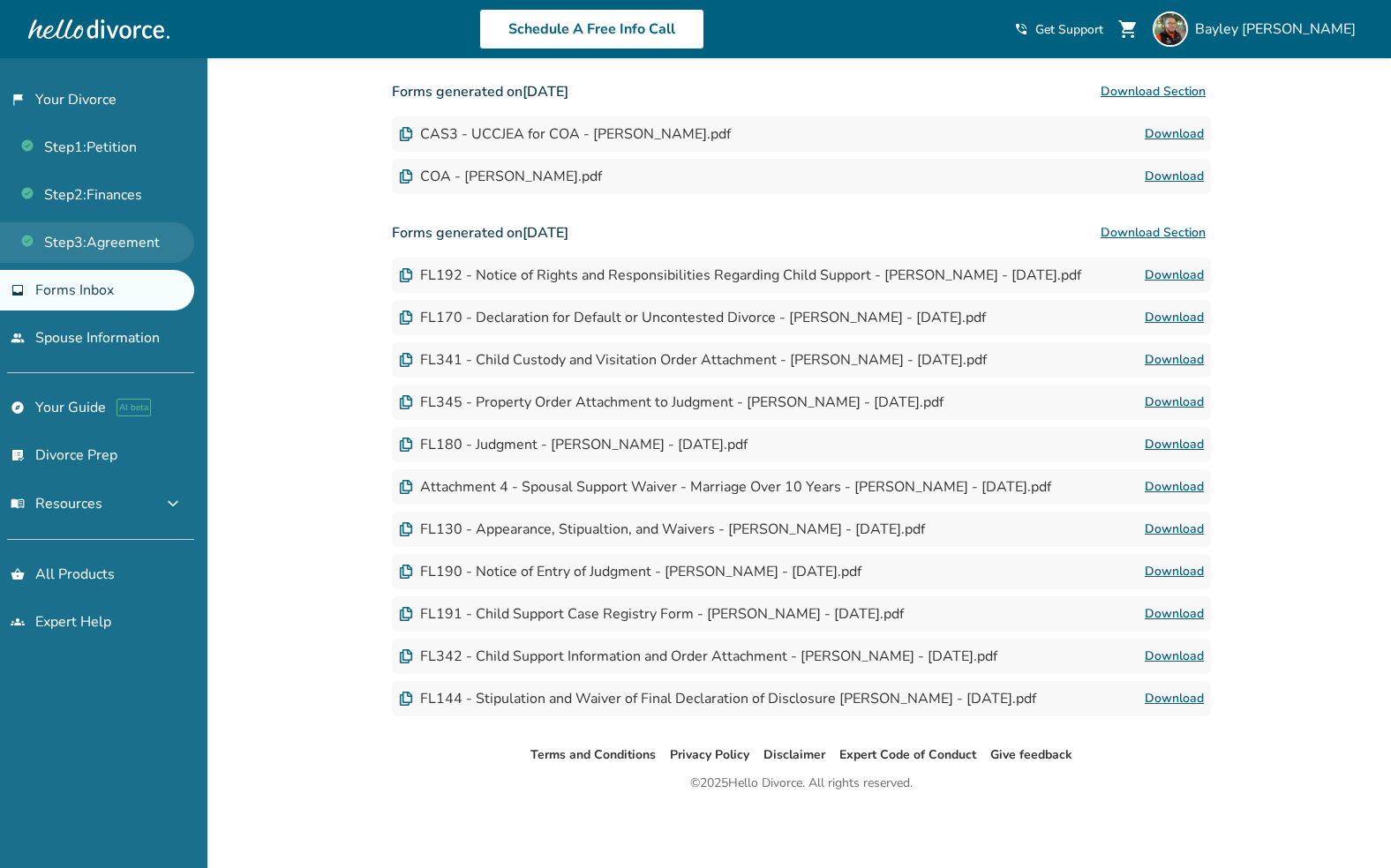
click at [78, 252] on link "Step 3 : Agreement" at bounding box center [97, 242] width 194 height 40
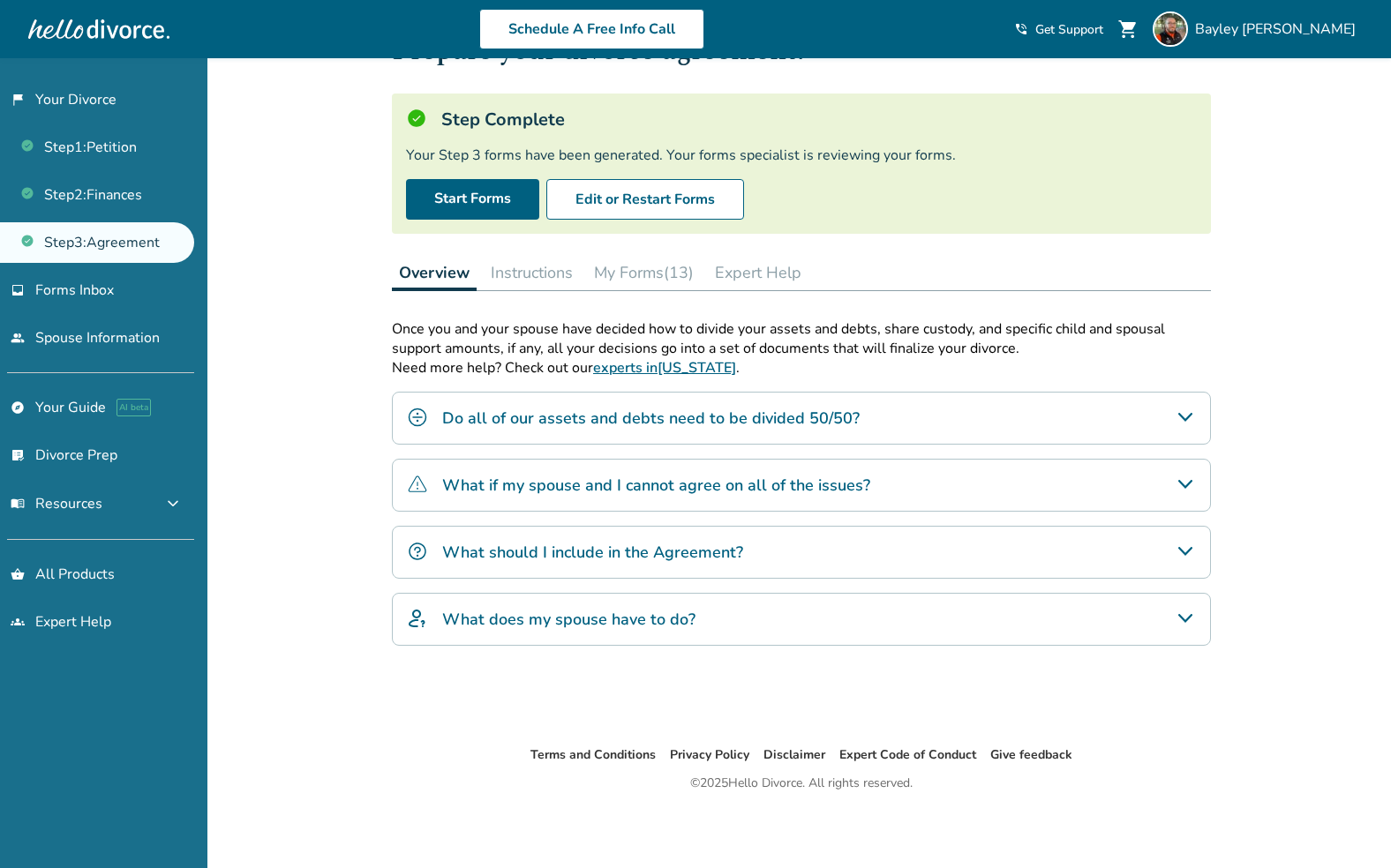
scroll to position [77, 0]
click at [728, 272] on button "Expert Help" at bounding box center [758, 273] width 101 height 36
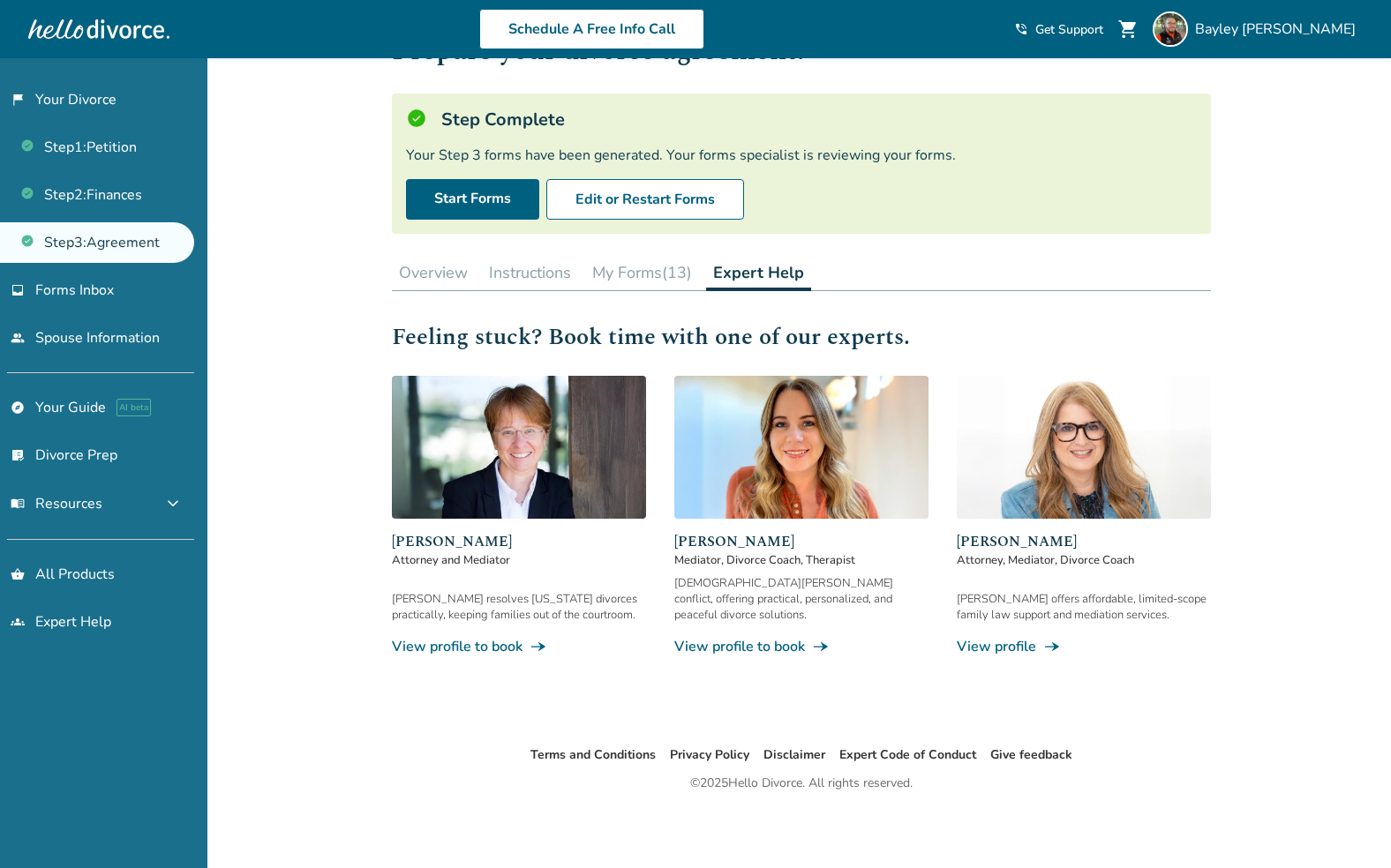
click at [662, 271] on button "My Forms (13)" at bounding box center [642, 273] width 113 height 36
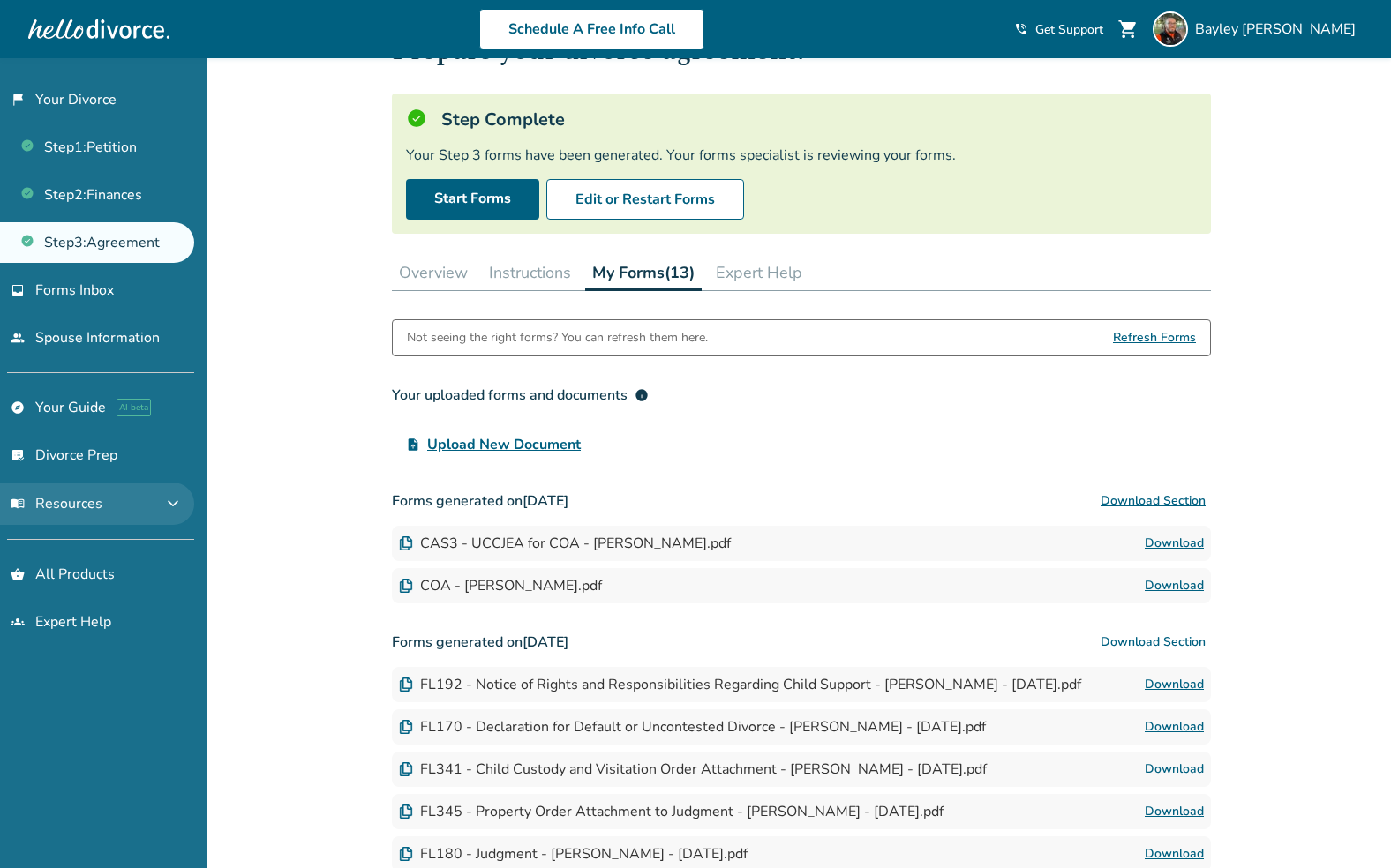
click at [191, 493] on button "menu_book Resources expand_more" at bounding box center [97, 503] width 194 height 42
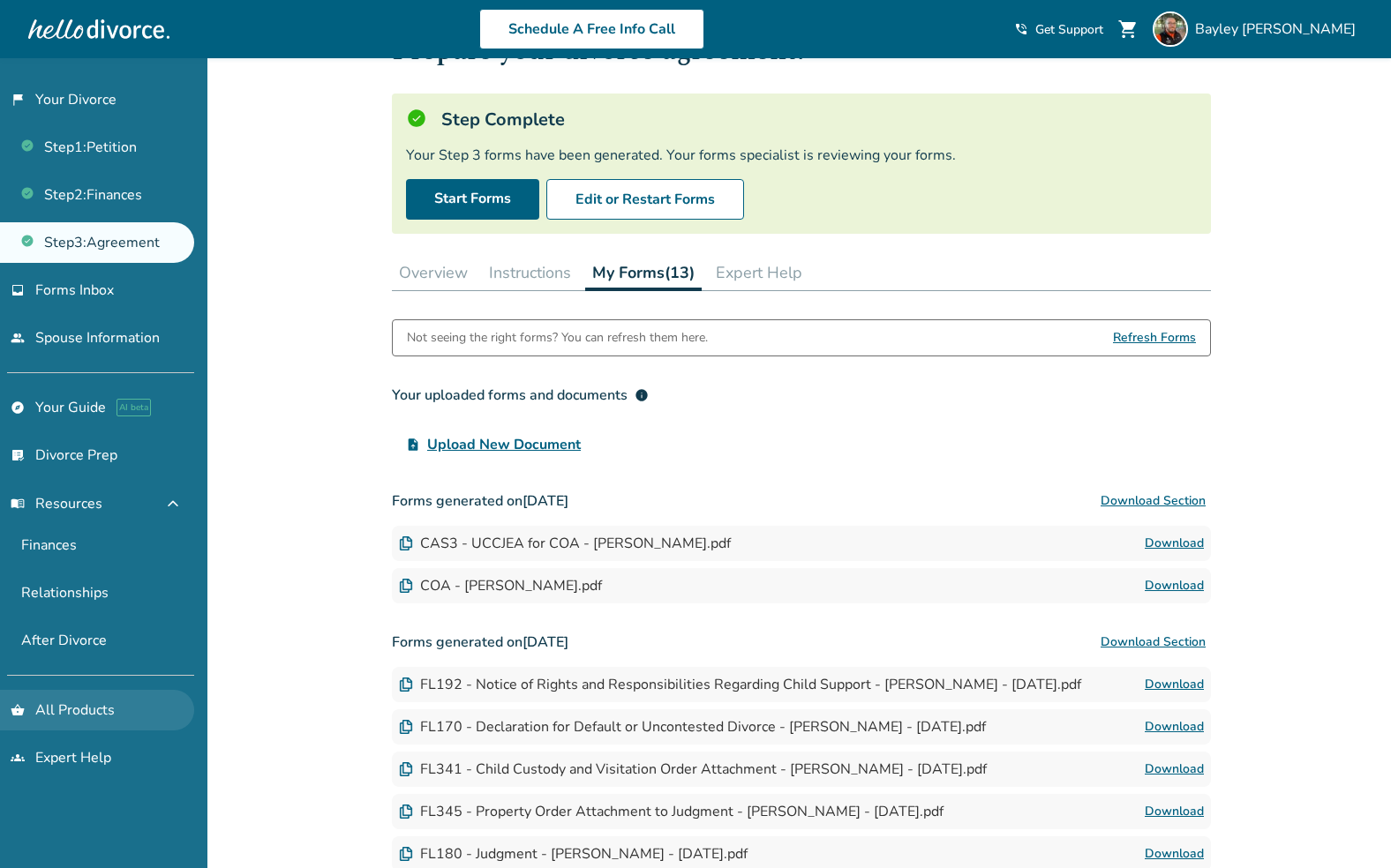
click at [88, 694] on link "shopping_basket All Products" at bounding box center [97, 710] width 194 height 40
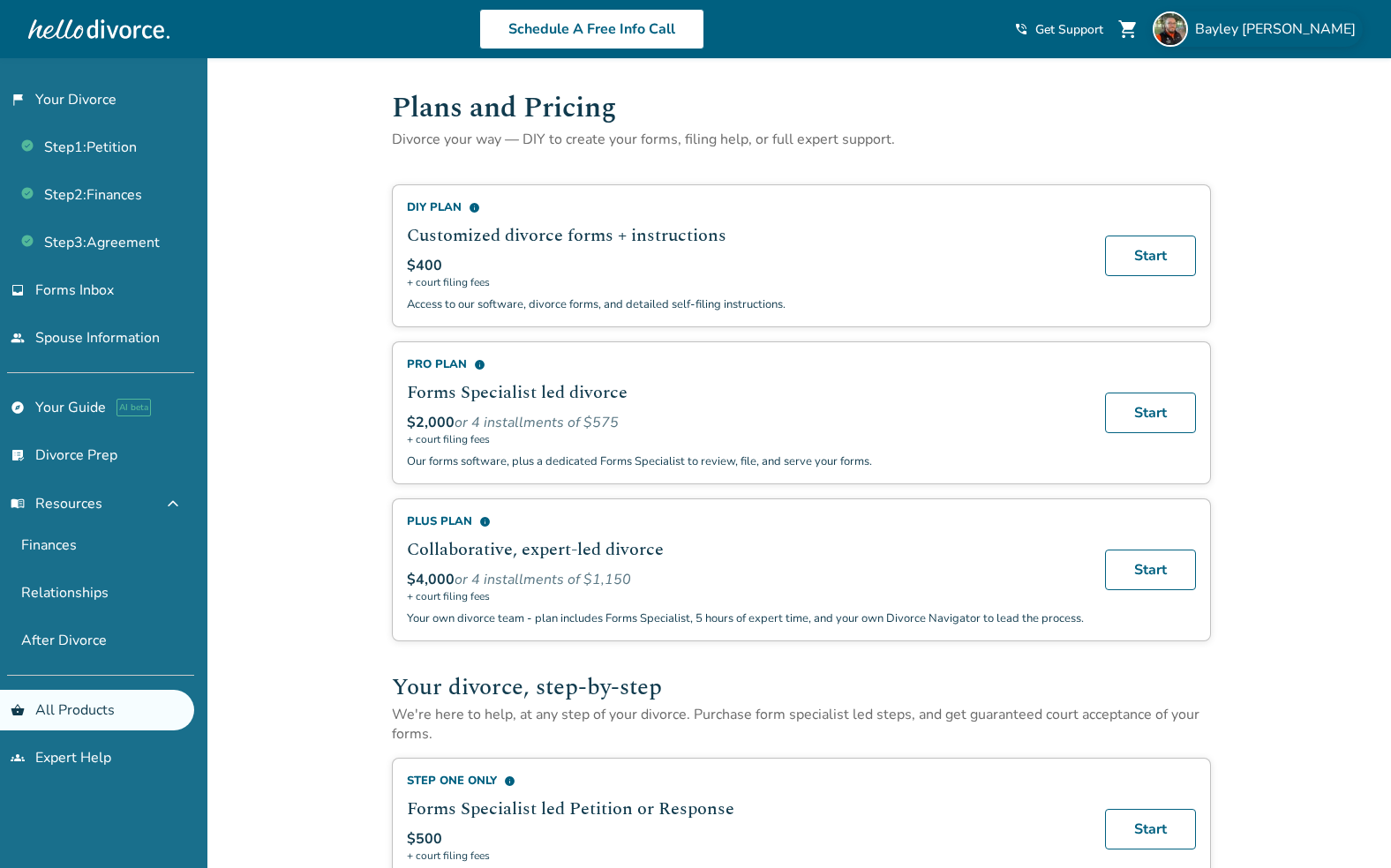
click at [1324, 30] on span "[PERSON_NAME]" at bounding box center [1278, 28] width 167 height 19
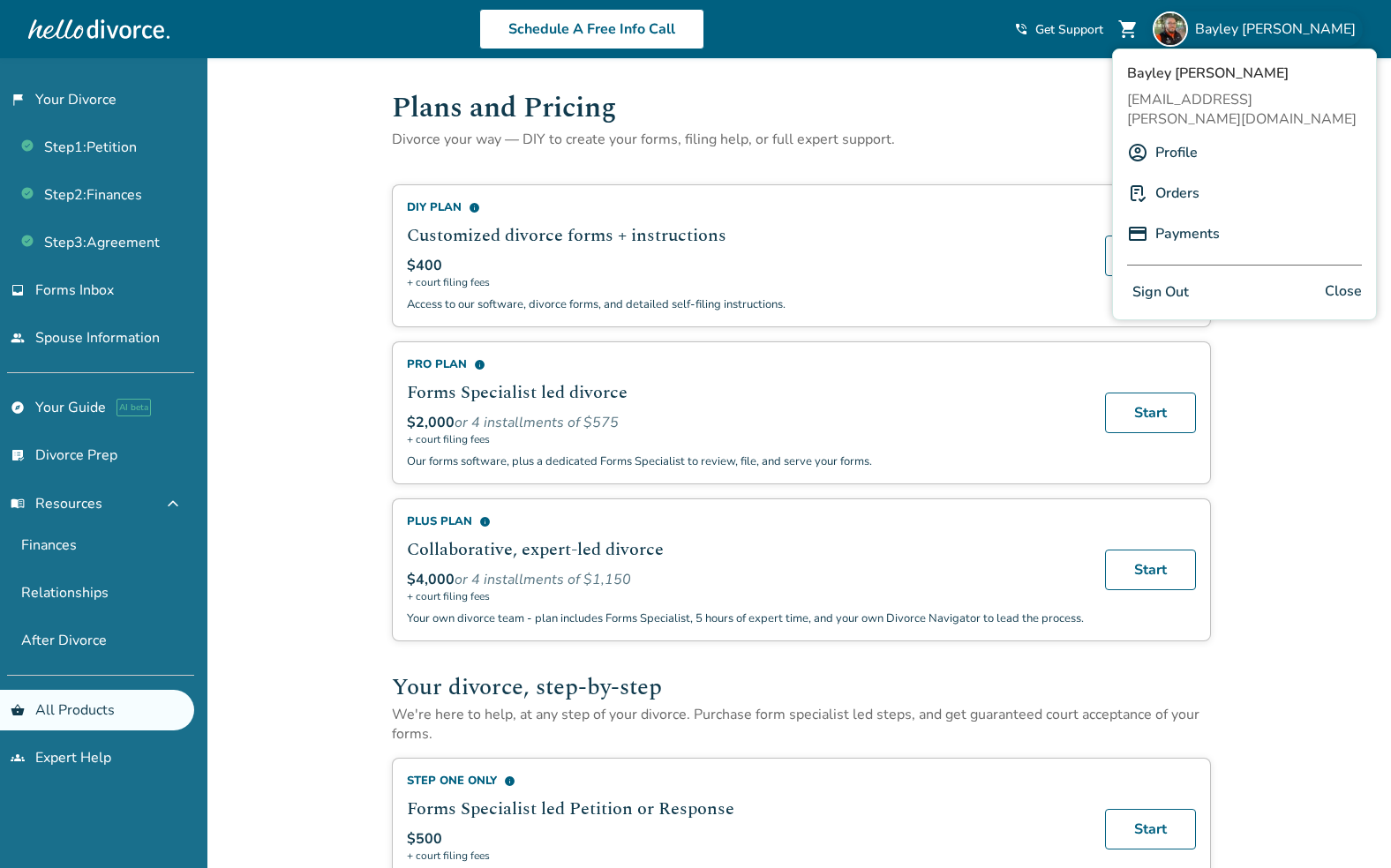
click at [1174, 177] on link "Orders" at bounding box center [1177, 193] width 44 height 34
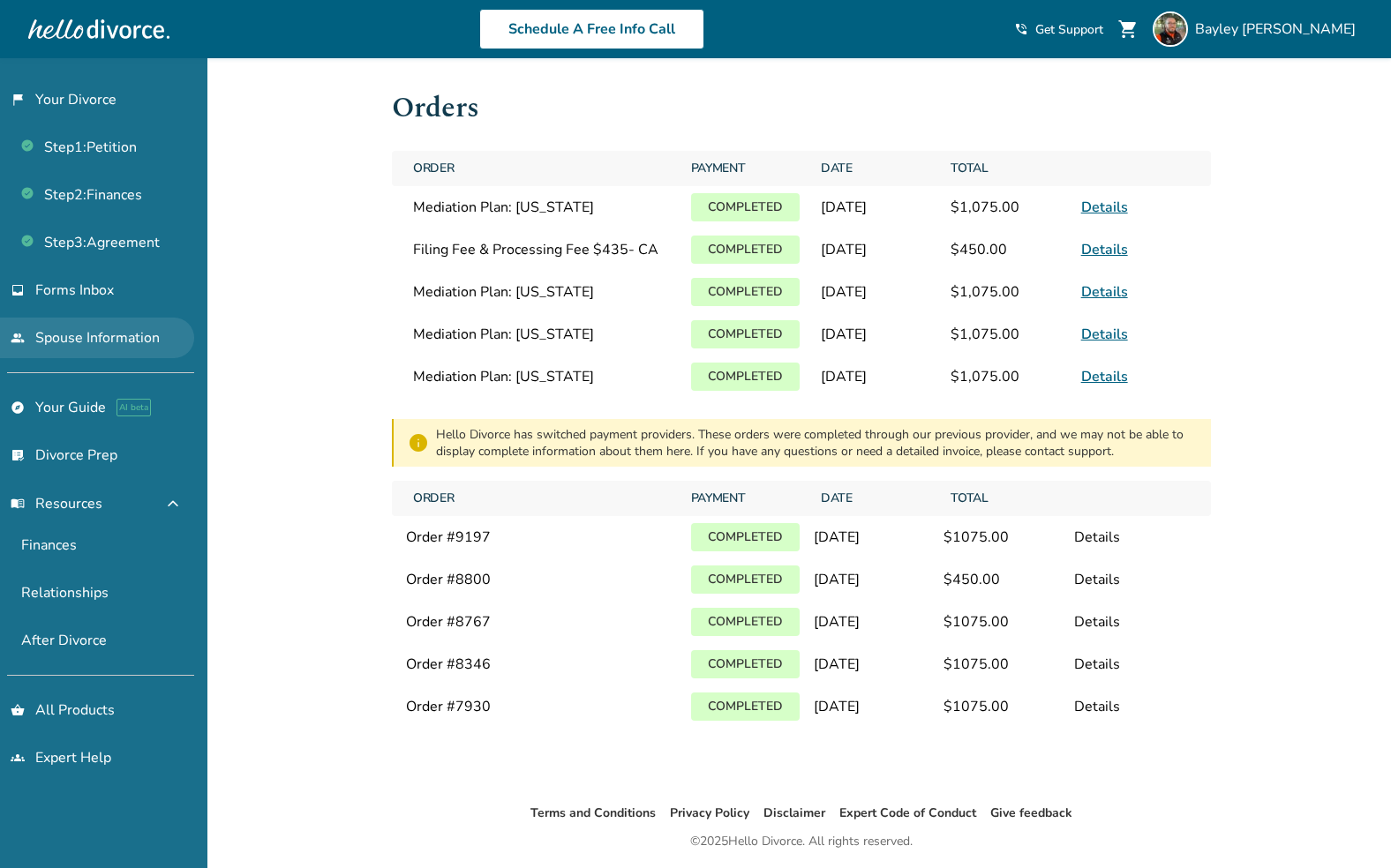
click at [78, 341] on link "people Spouse Information" at bounding box center [97, 338] width 194 height 40
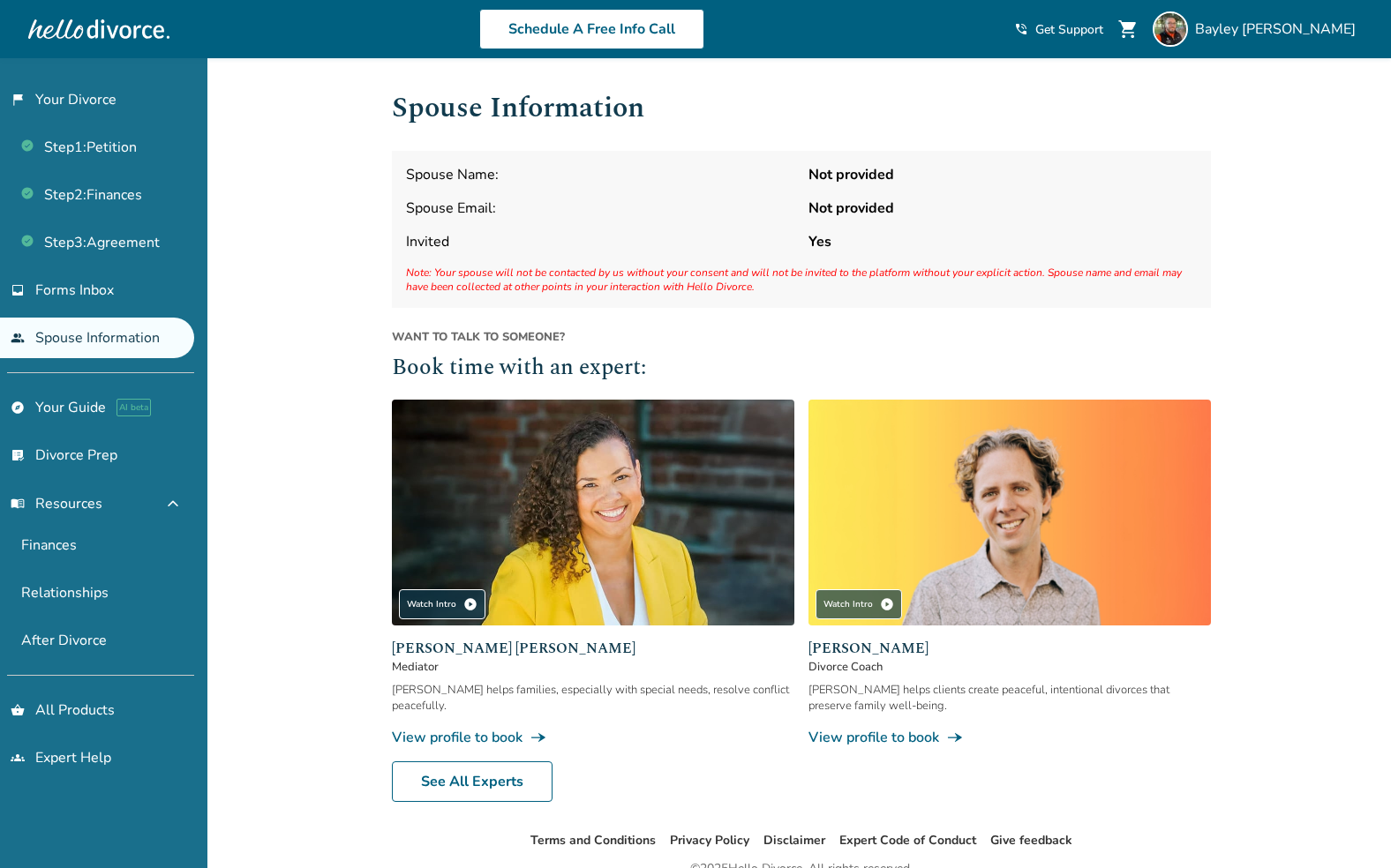
scroll to position [86, 0]
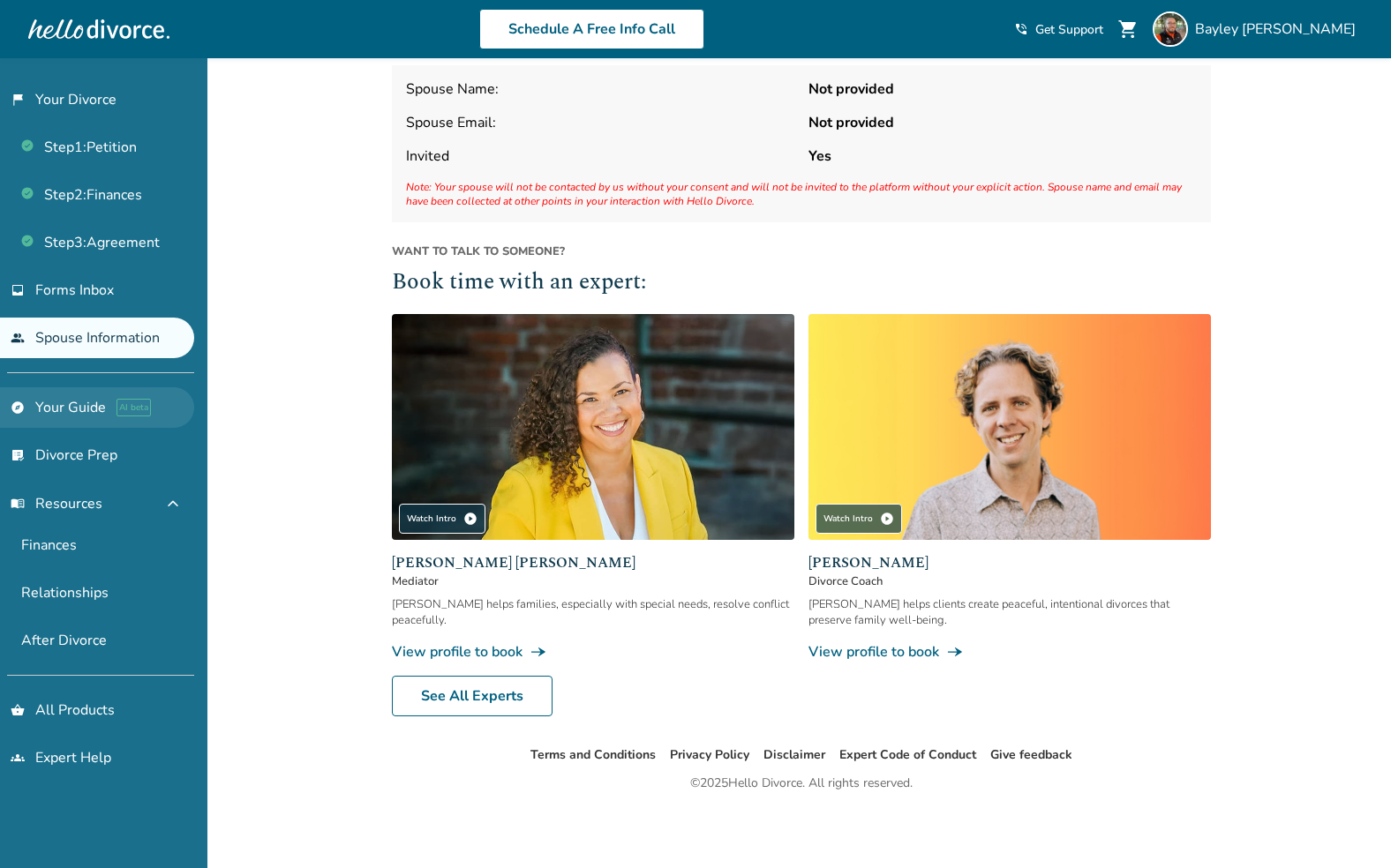
click at [103, 404] on link "explore Your Guide AI beta" at bounding box center [97, 407] width 194 height 40
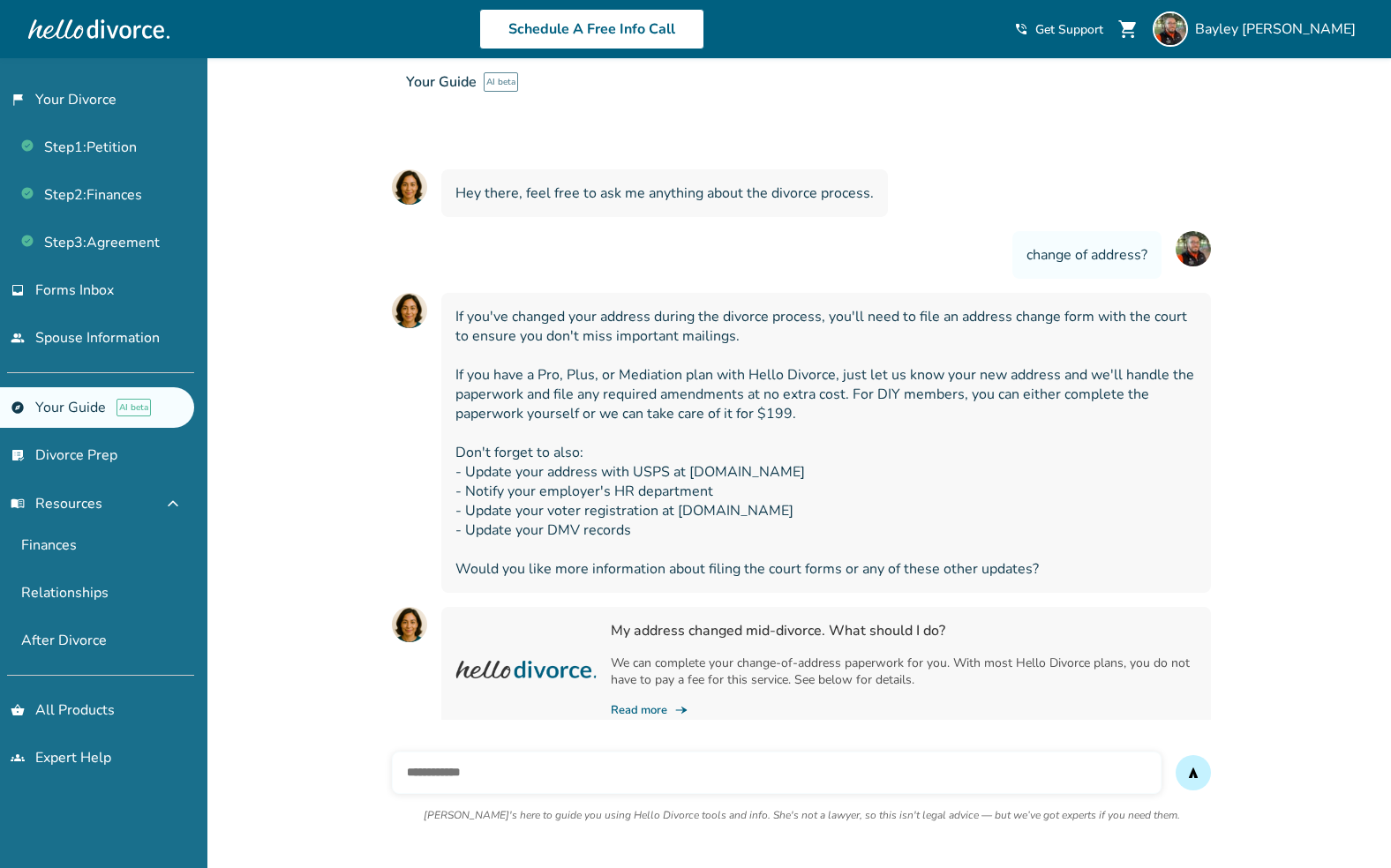
scroll to position [75, 0]
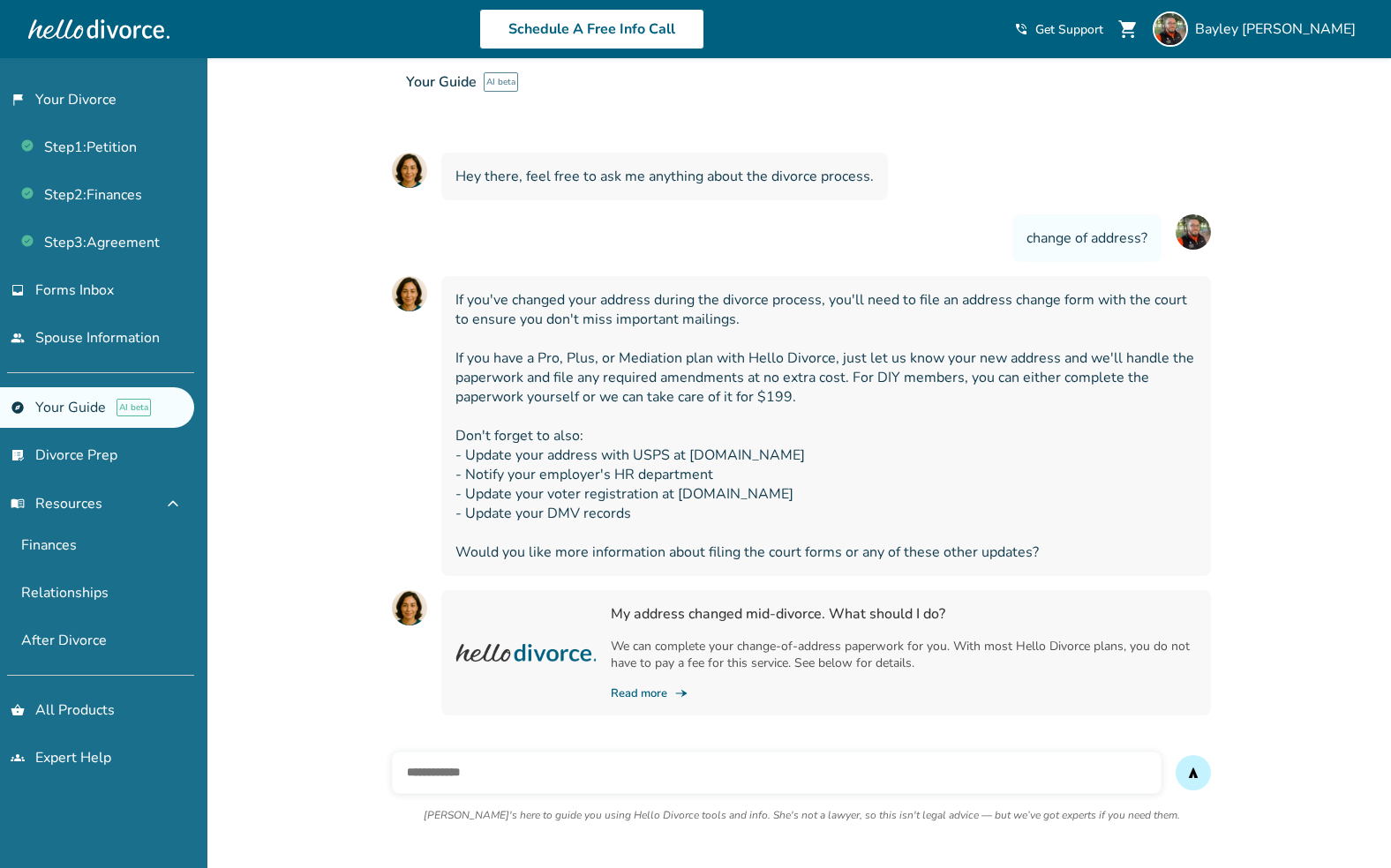
click at [858, 764] on input "text" at bounding box center [776, 773] width 770 height 42
type input "**********"
click at [1193, 773] on button "send" at bounding box center [1192, 772] width 36 height 36
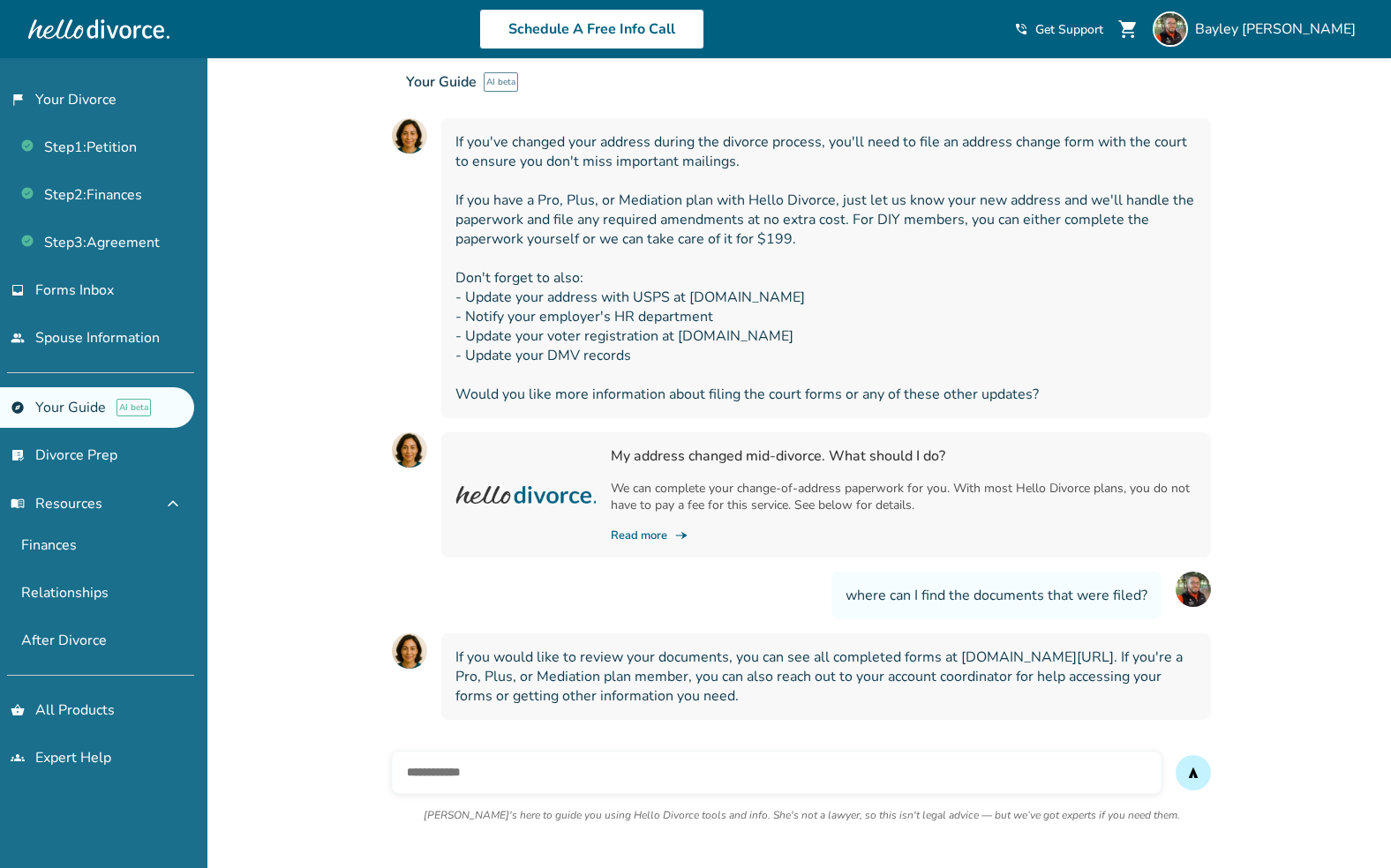
scroll to position [237, 0]
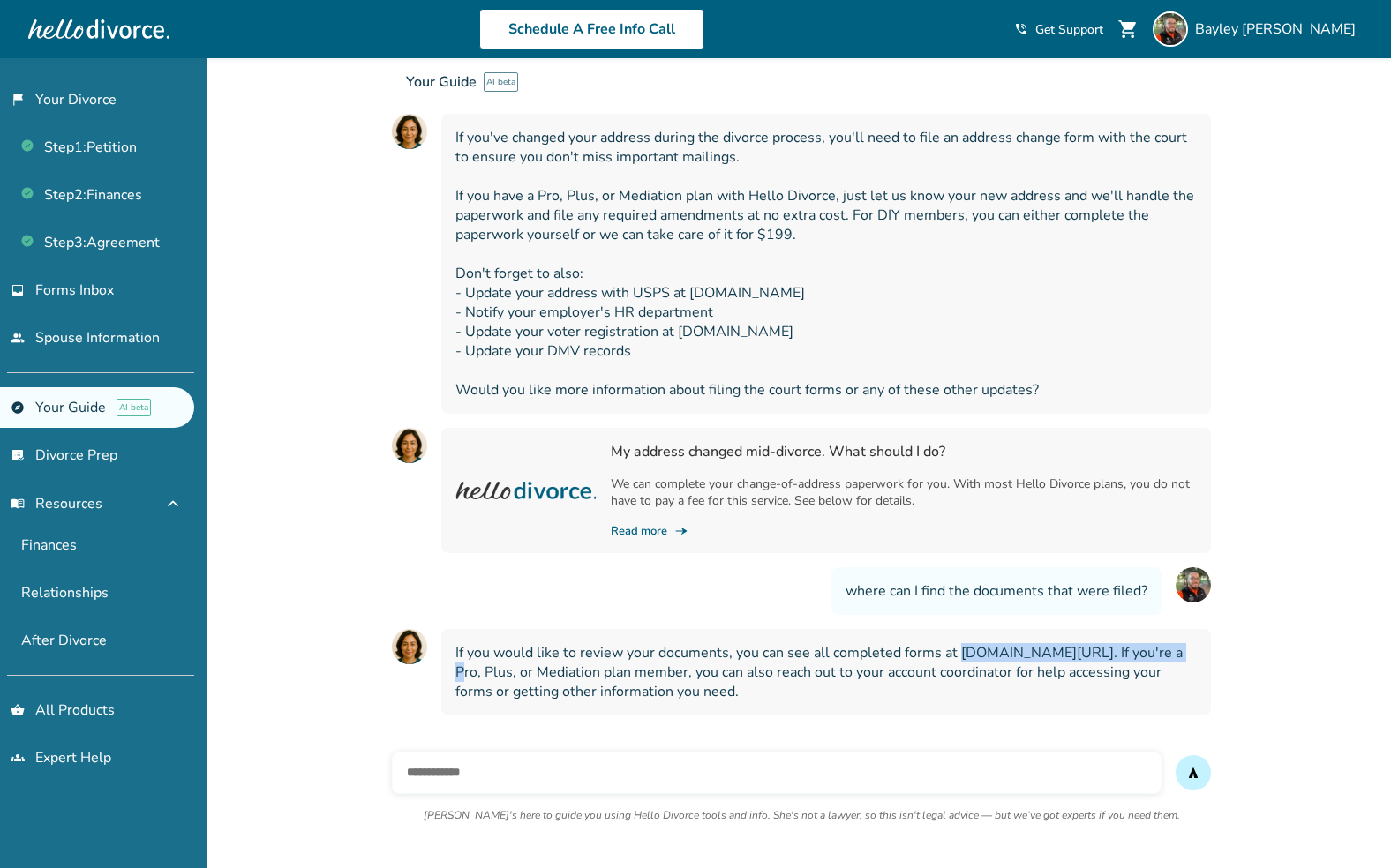
drag, startPoint x: 956, startPoint y: 652, endPoint x: 1172, endPoint y: 653, distance: 216.0
click at [1172, 653] on span "If you would like to review your documents, you can see all completed forms at …" at bounding box center [826, 672] width 741 height 59
copy span "[DOMAIN_NAME][URL]"
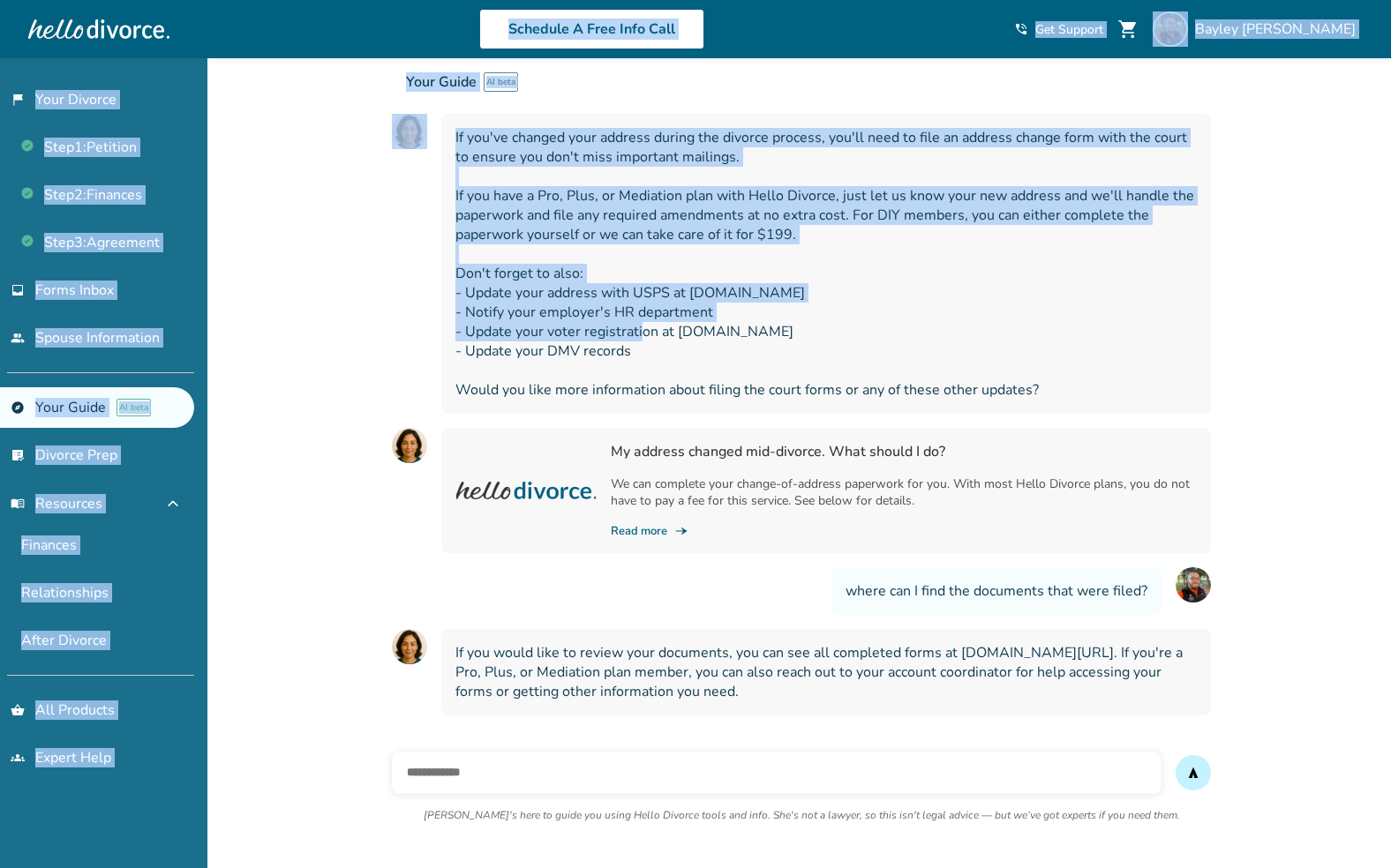
drag, startPoint x: 1014, startPoint y: 10, endPoint x: 669, endPoint y: 336, distance: 474.7
click at [669, 336] on body "Schedule A Free Info Call [PERSON_NAME] shopping_cart phone_in_talk Get Support…" at bounding box center [696, 316] width 1391 height 1105
